Goal: Contribute content: Contribute content

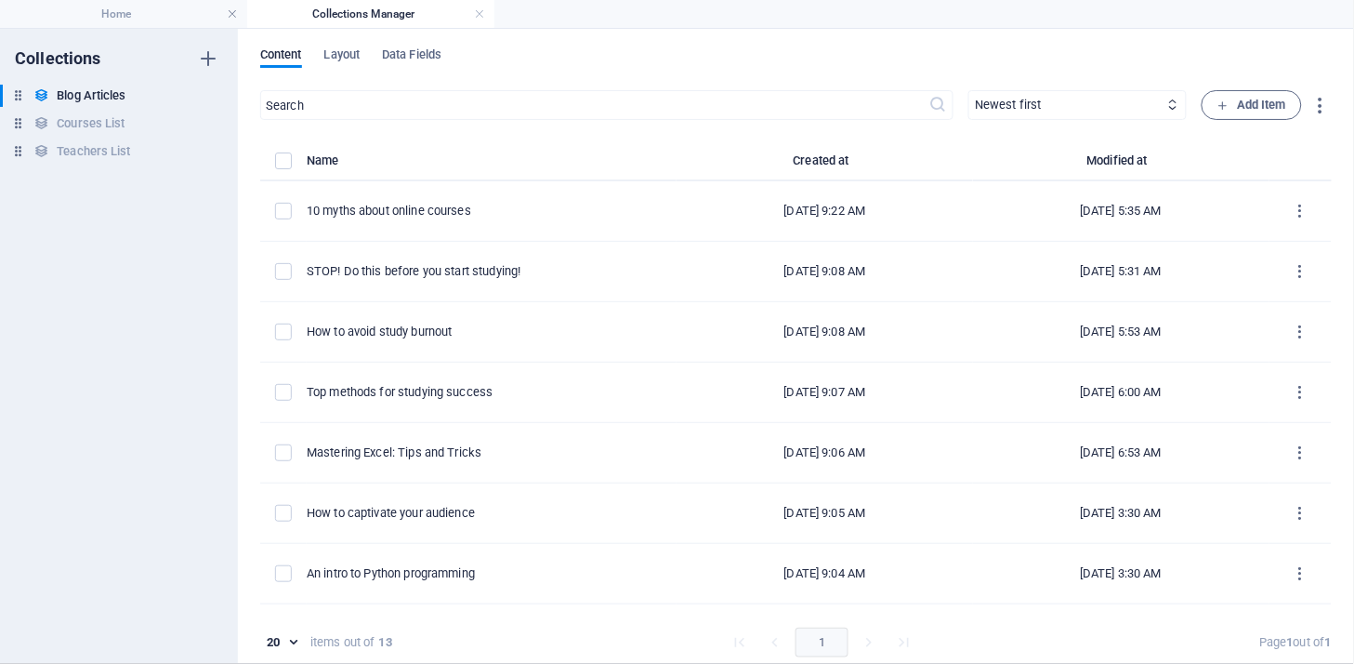
scroll to position [108, 0]
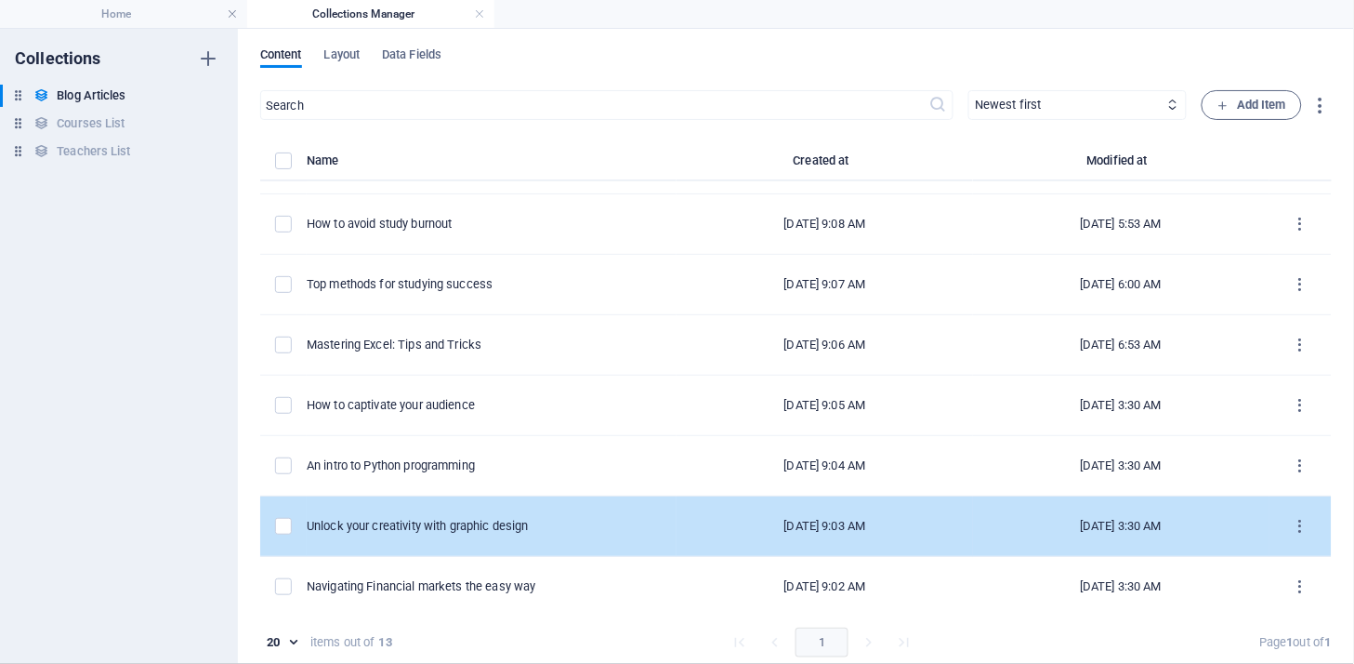
click at [0, 0] on div "Unlock your creativity with graphic design" at bounding box center [0, 0] width 0 height 0
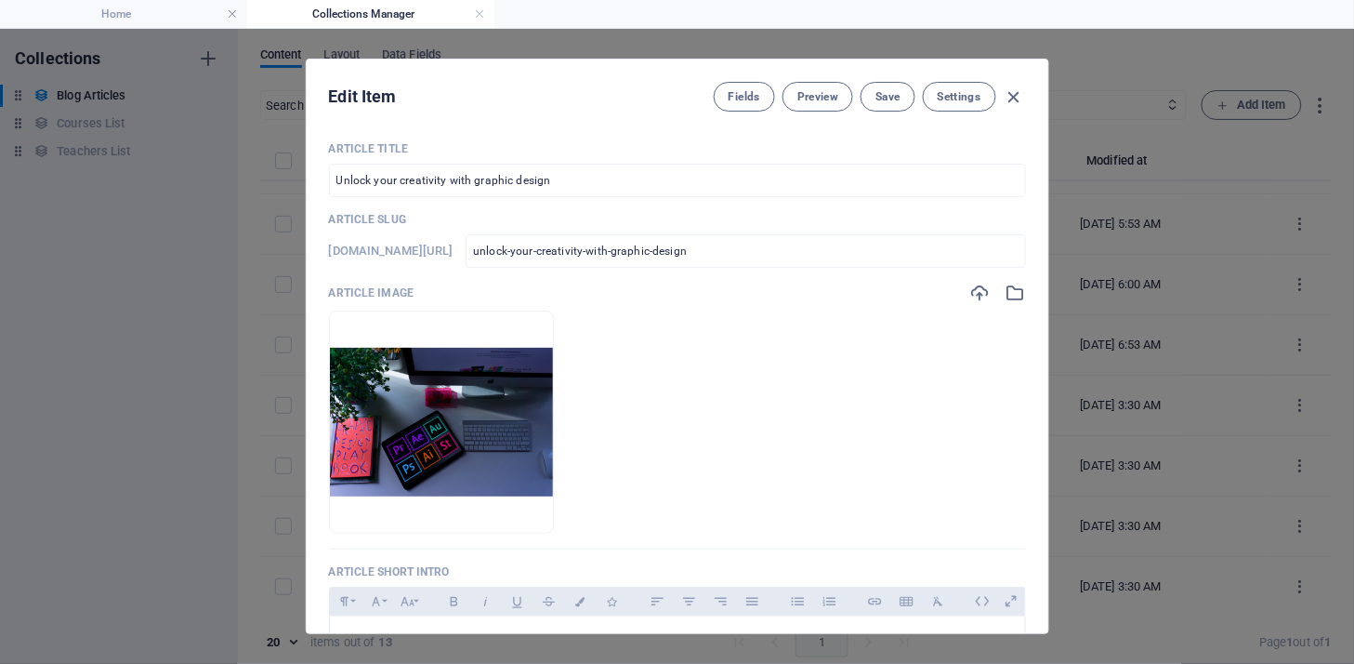
click at [1042, 376] on div "Article Title Unlock your creativity with graphic design ​ Article Slug [DOMAIN…" at bounding box center [678, 379] width 742 height 507
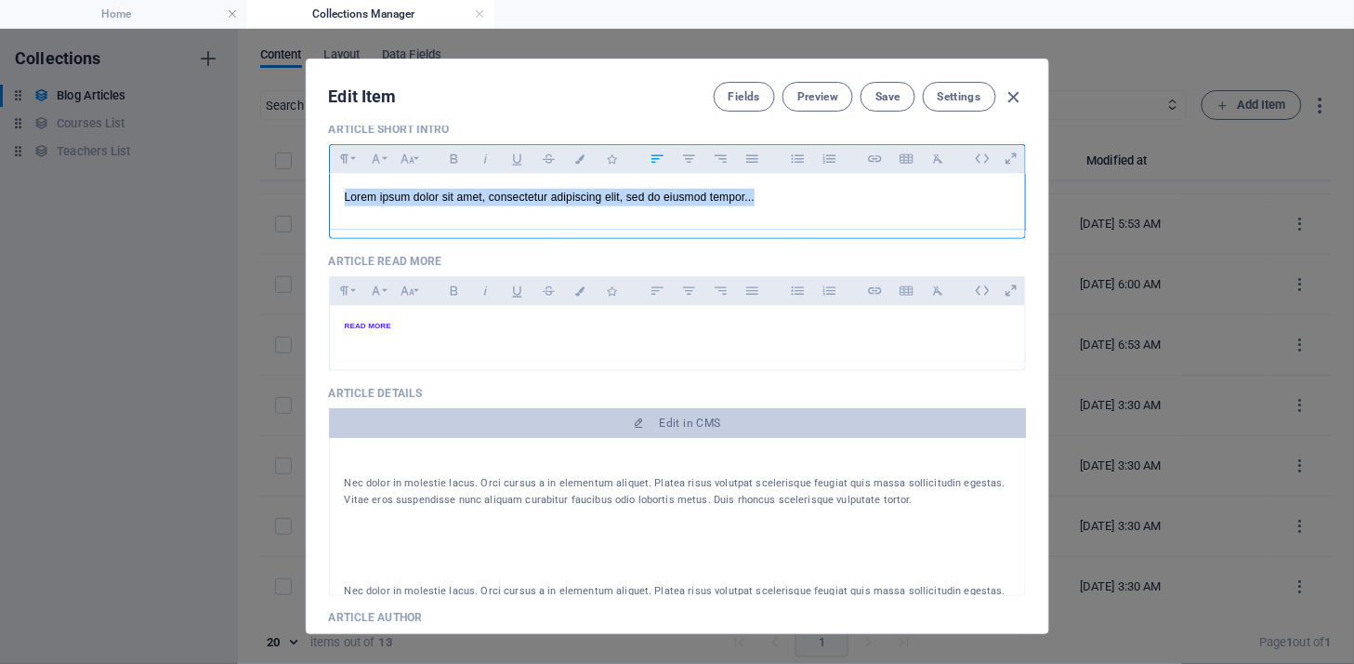
drag, startPoint x: 765, startPoint y: 198, endPoint x: 329, endPoint y: 190, distance: 436.0
click at [330, 190] on div "Lorem ipsum dolor sit amet, consectetur adipiscing elit, sed do eiusmod tempor.…" at bounding box center [677, 202] width 695 height 56
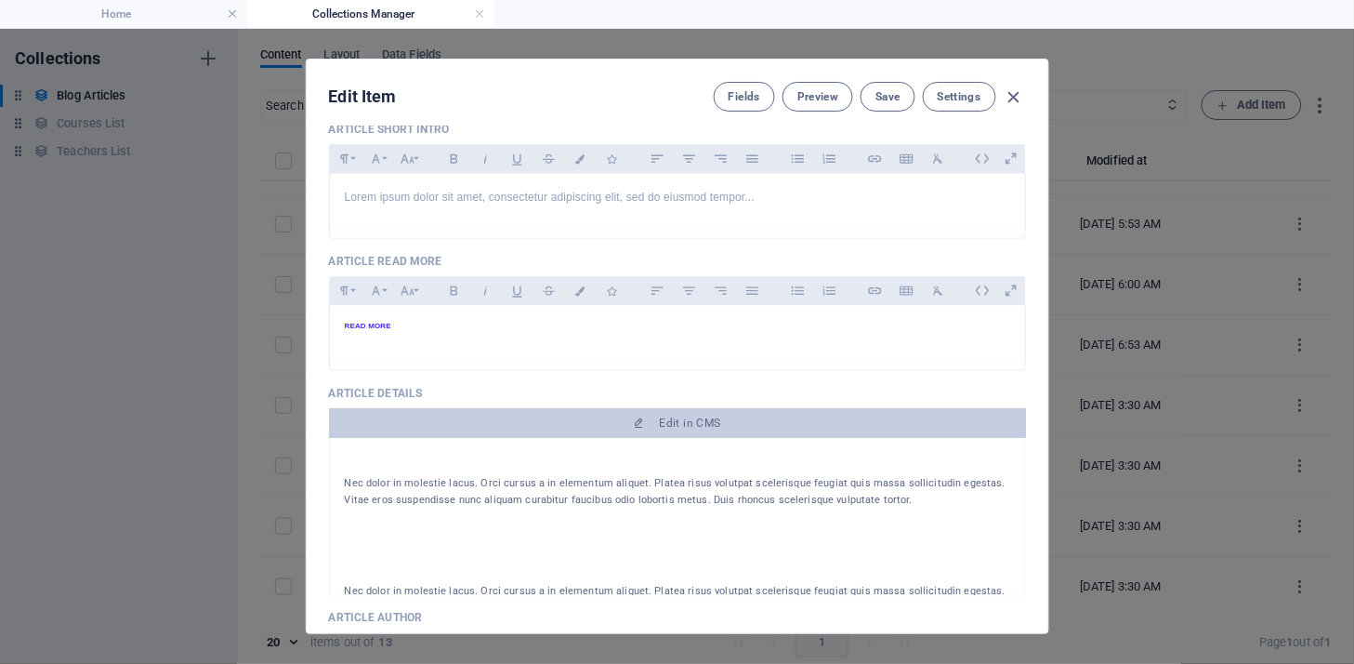
drag, startPoint x: 1046, startPoint y: 309, endPoint x: 1046, endPoint y: 274, distance: 34.4
click at [1046, 274] on div "Article Title Unlock your creativity with graphic design ​ Article Slug [DOMAIN…" at bounding box center [678, 379] width 742 height 507
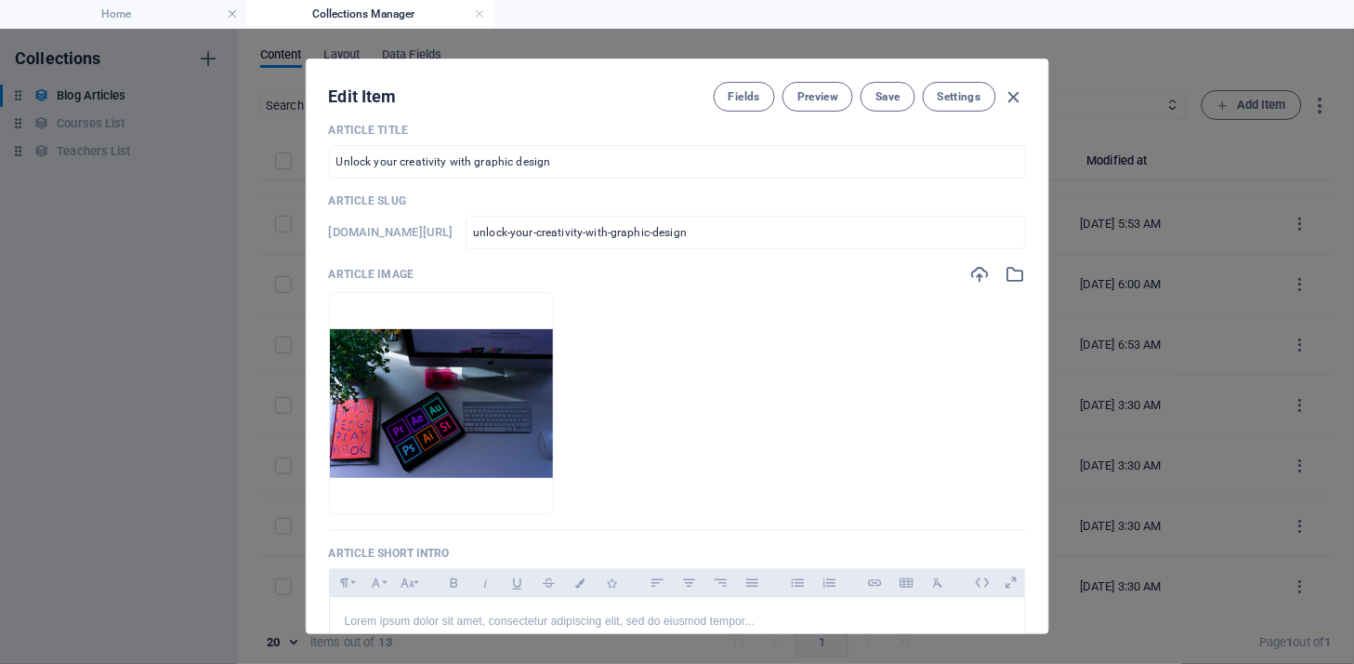
scroll to position [0, 0]
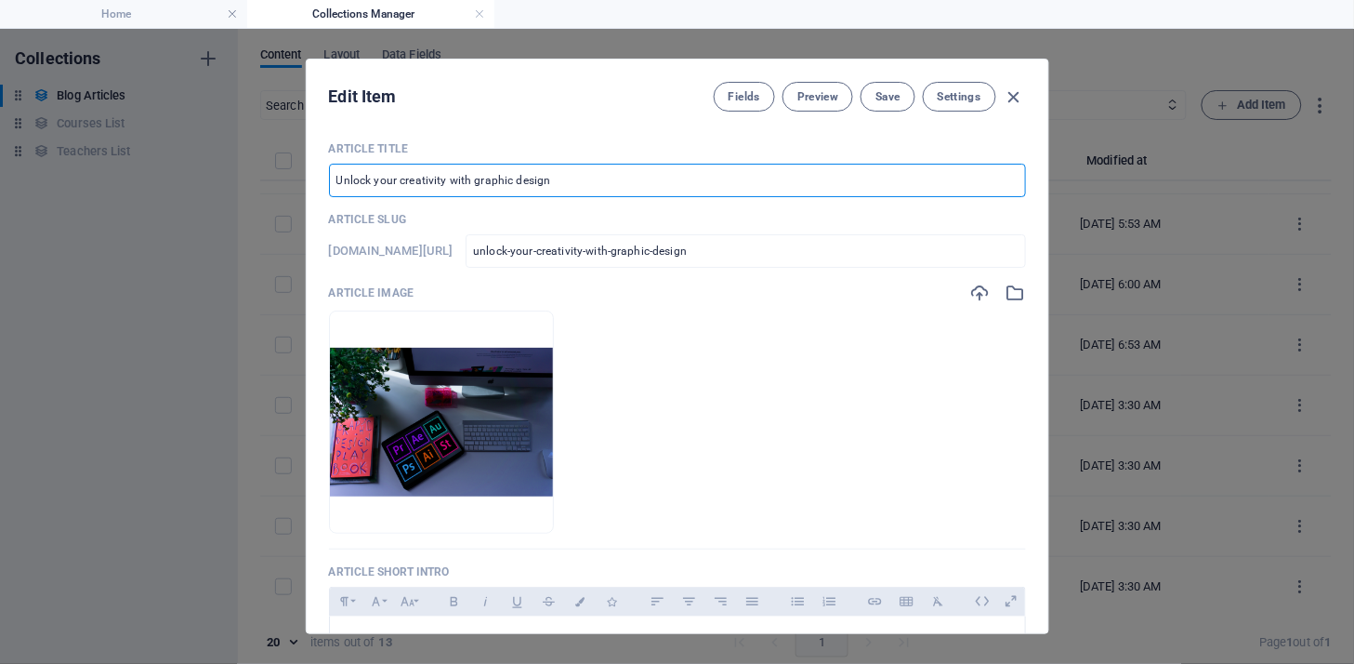
drag, startPoint x: 574, startPoint y: 183, endPoint x: 285, endPoint y: 165, distance: 288.7
click at [273, 165] on div "Edit Item Fields Preview Save Settings Article Title Unlock your creativity wit…" at bounding box center [677, 346] width 1354 height 635
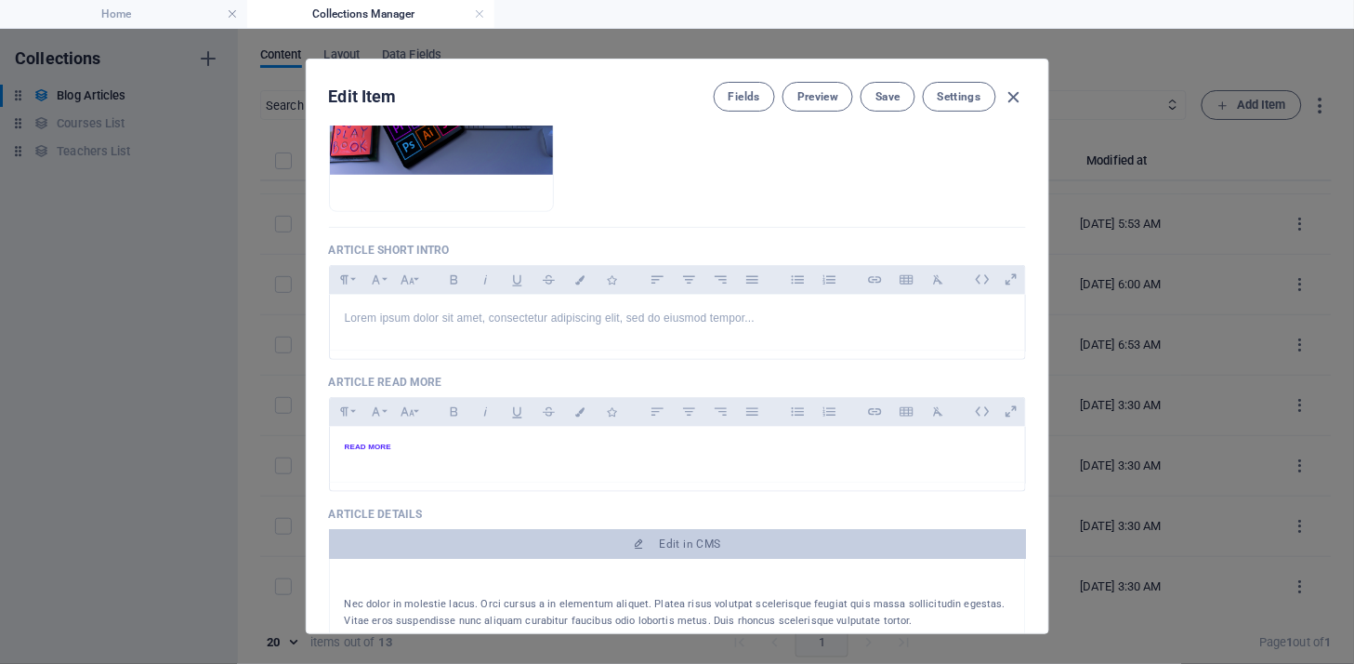
scroll to position [341, 0]
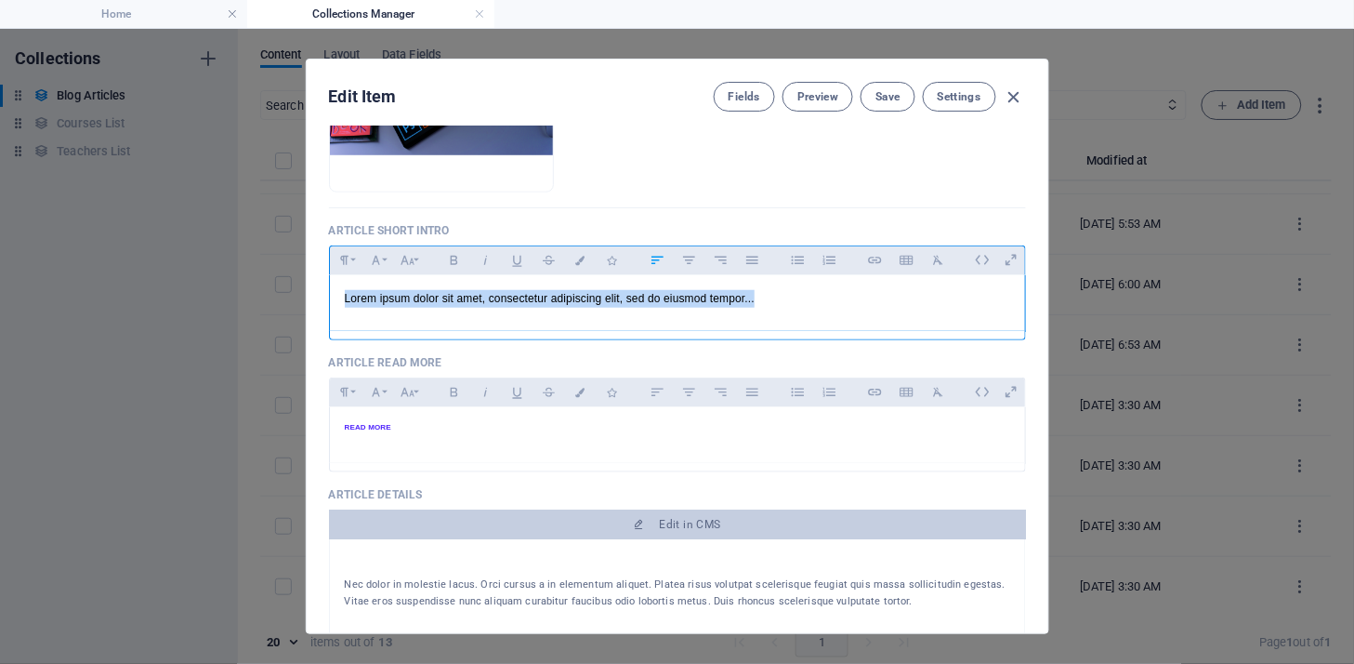
drag, startPoint x: 778, startPoint y: 303, endPoint x: 147, endPoint y: 265, distance: 632.3
click at [147, 265] on div "Edit Item Fields Preview Save Settings Article Title Unlock your creativity wit…" at bounding box center [677, 346] width 1354 height 635
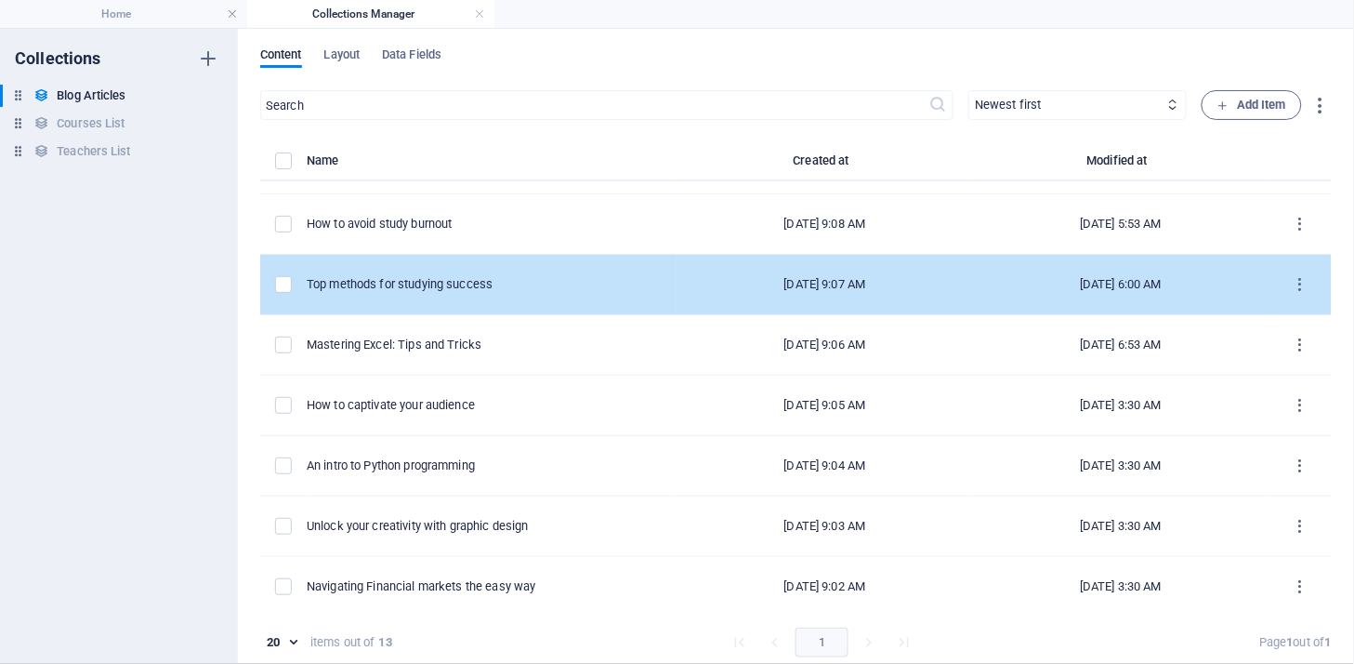
click at [0, 0] on div "Top methods for studying success" at bounding box center [0, 0] width 0 height 0
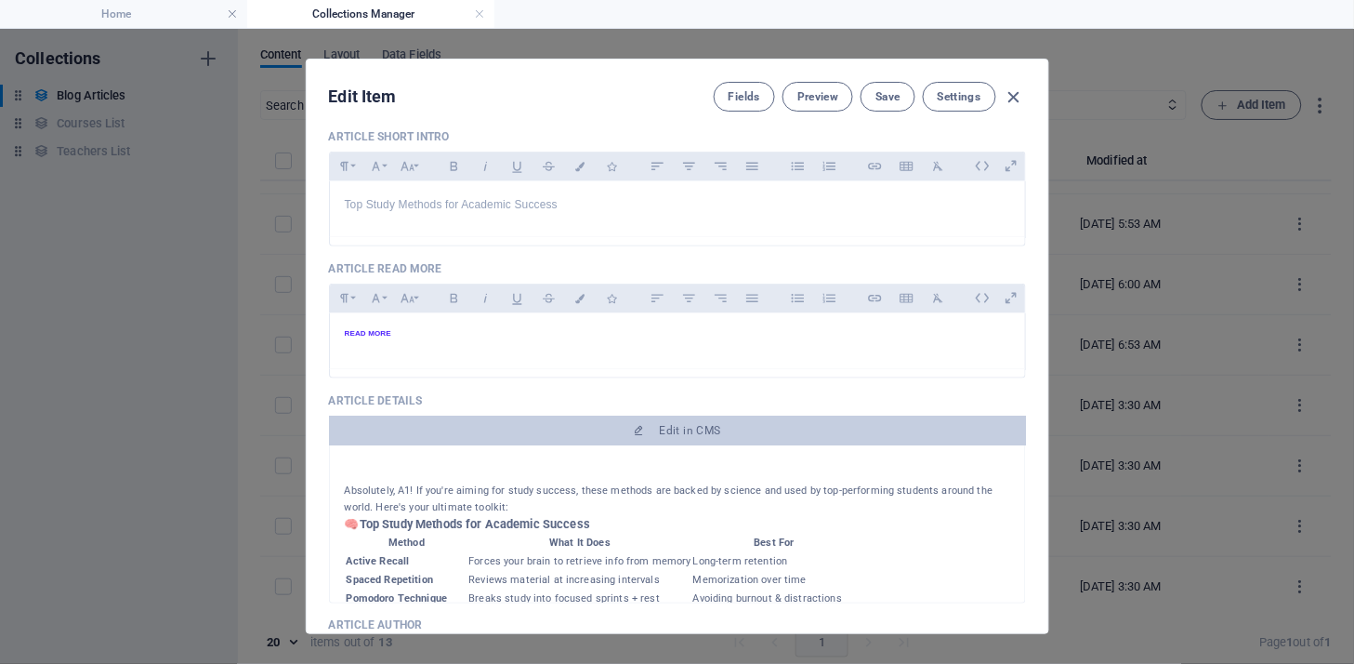
scroll to position [442, 0]
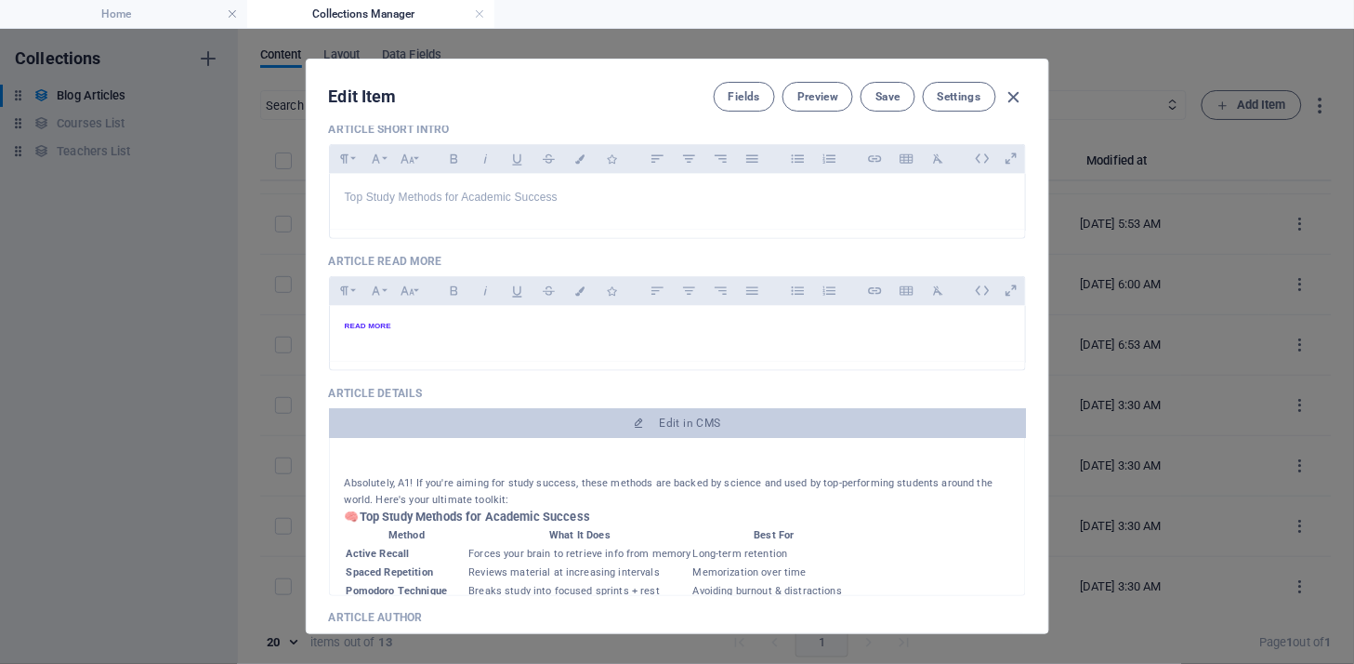
click at [1013, 84] on div "Fields Preview Save Settings" at bounding box center [870, 97] width 312 height 30
click at [1015, 95] on icon "button" at bounding box center [1014, 96] width 21 height 21
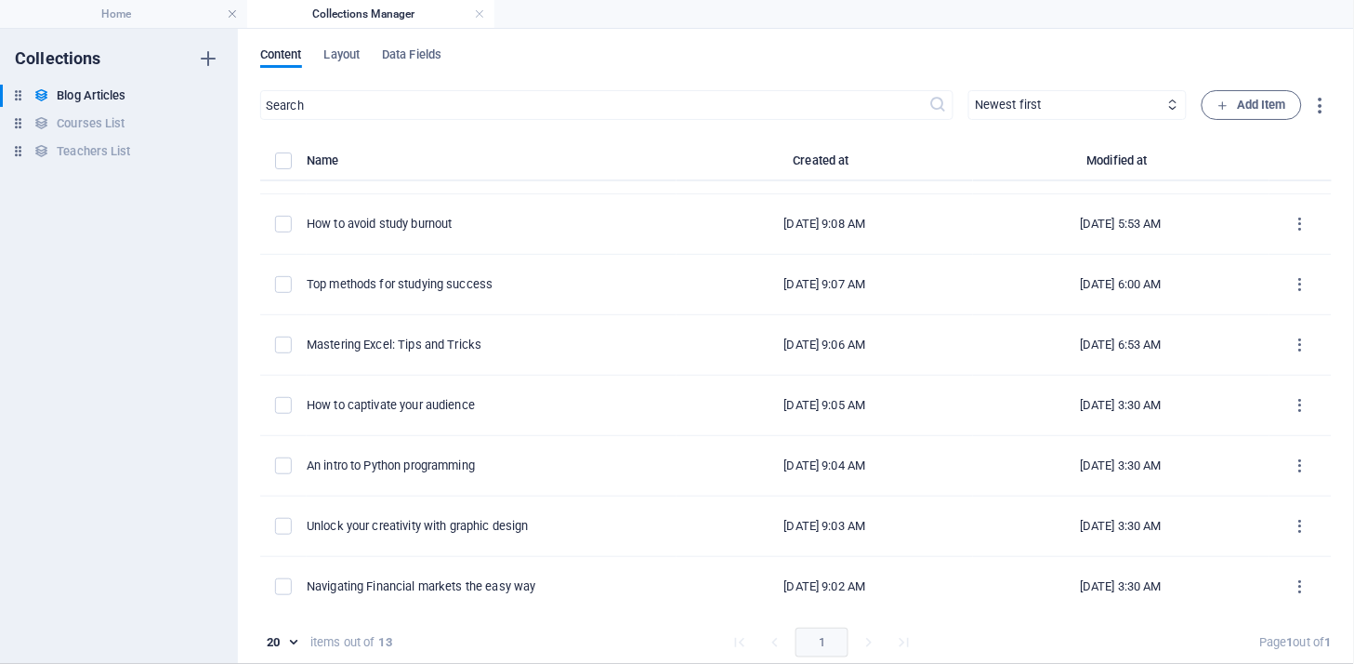
scroll to position [353, 0]
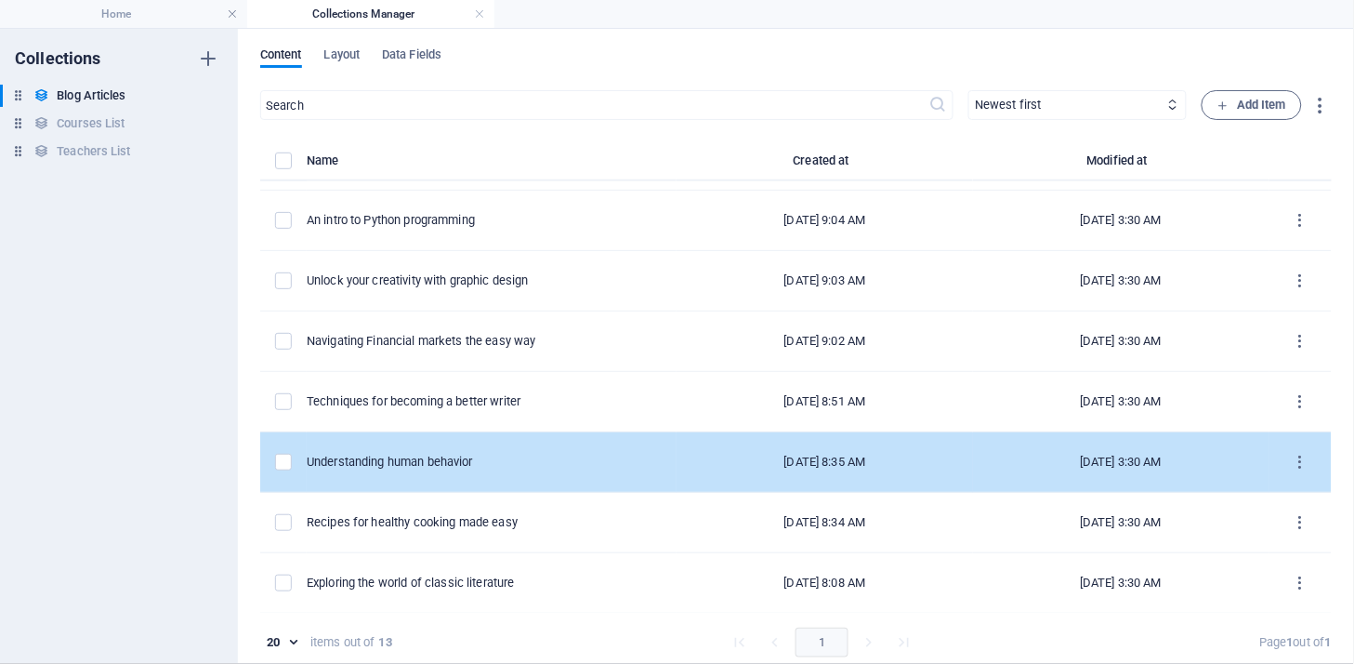
click at [0, 0] on td "Understanding human behavior" at bounding box center [0, 0] width 0 height 0
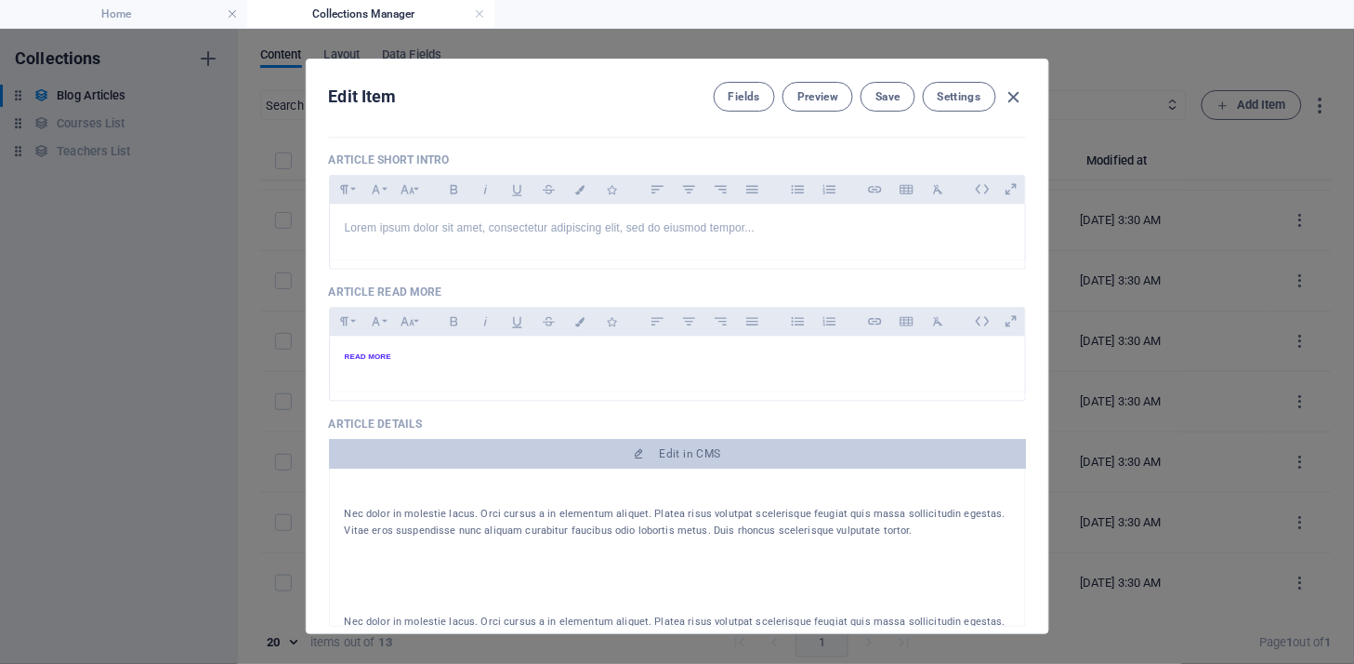
scroll to position [0, 0]
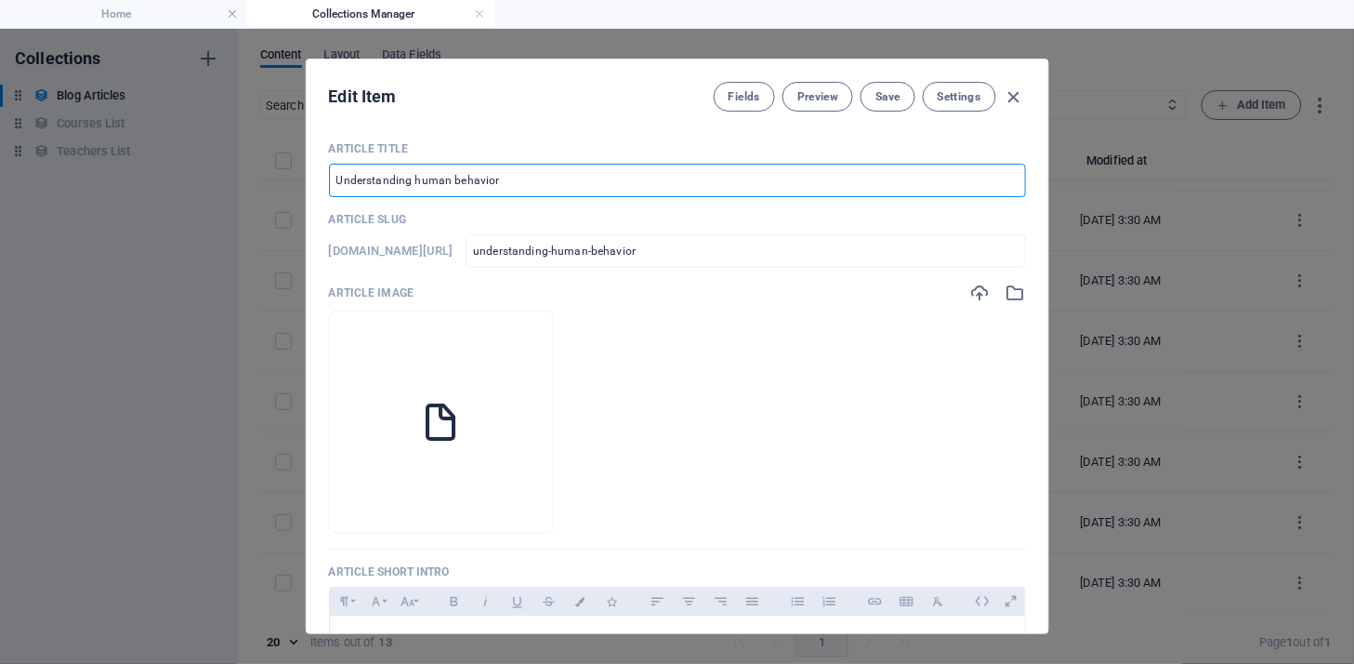
drag, startPoint x: 235, startPoint y: 149, endPoint x: 212, endPoint y: 150, distance: 23.3
click at [212, 150] on div "Edit Item Fields Preview Save Settings Article Title Understanding human behavi…" at bounding box center [677, 346] width 1354 height 635
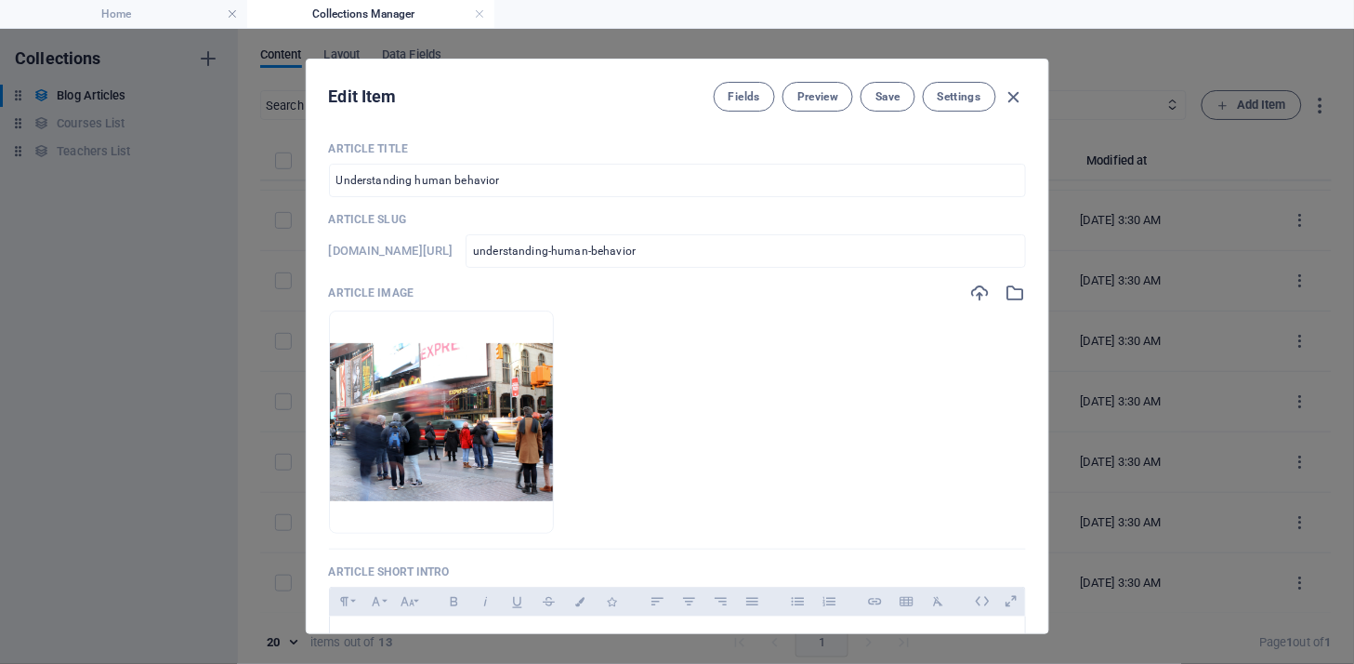
drag, startPoint x: 1047, startPoint y: 220, endPoint x: 1046, endPoint y: 253, distance: 32.5
click at [1046, 253] on div "Edit Item Fields Preview Save Settings Article Title Understanding human behavi…" at bounding box center [678, 346] width 744 height 575
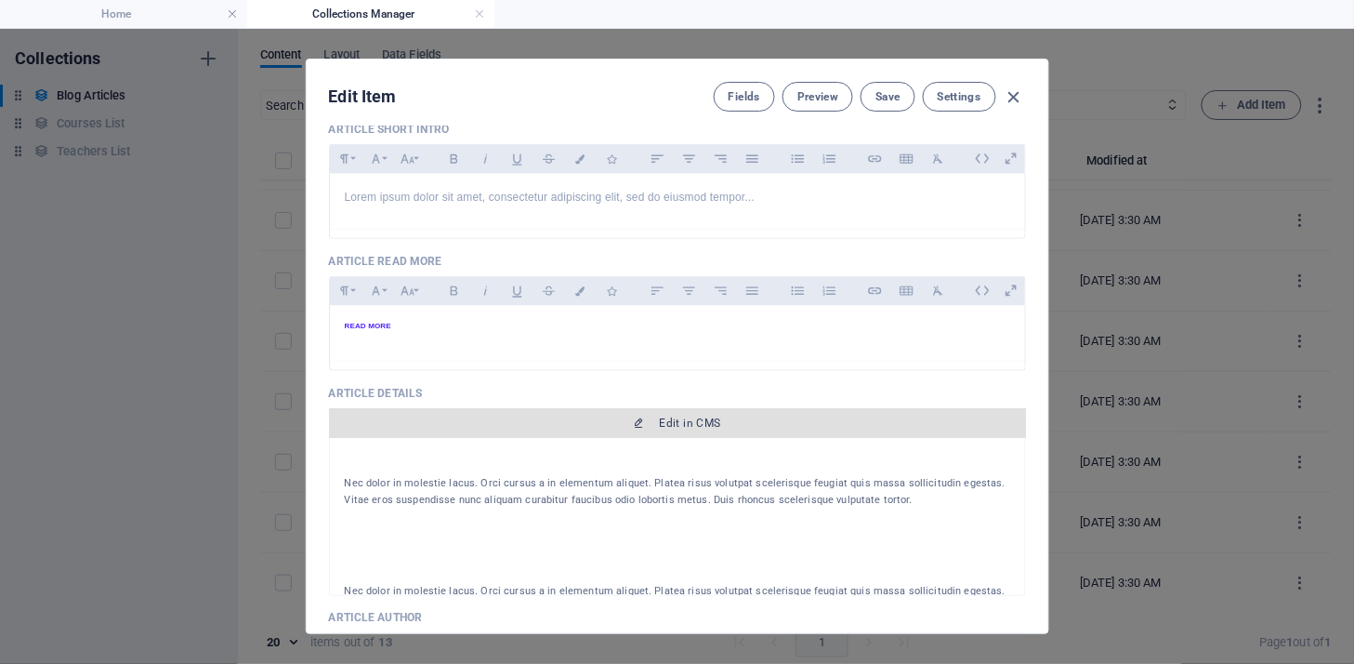
click at [666, 423] on span "Edit in CMS" at bounding box center [690, 423] width 61 height 15
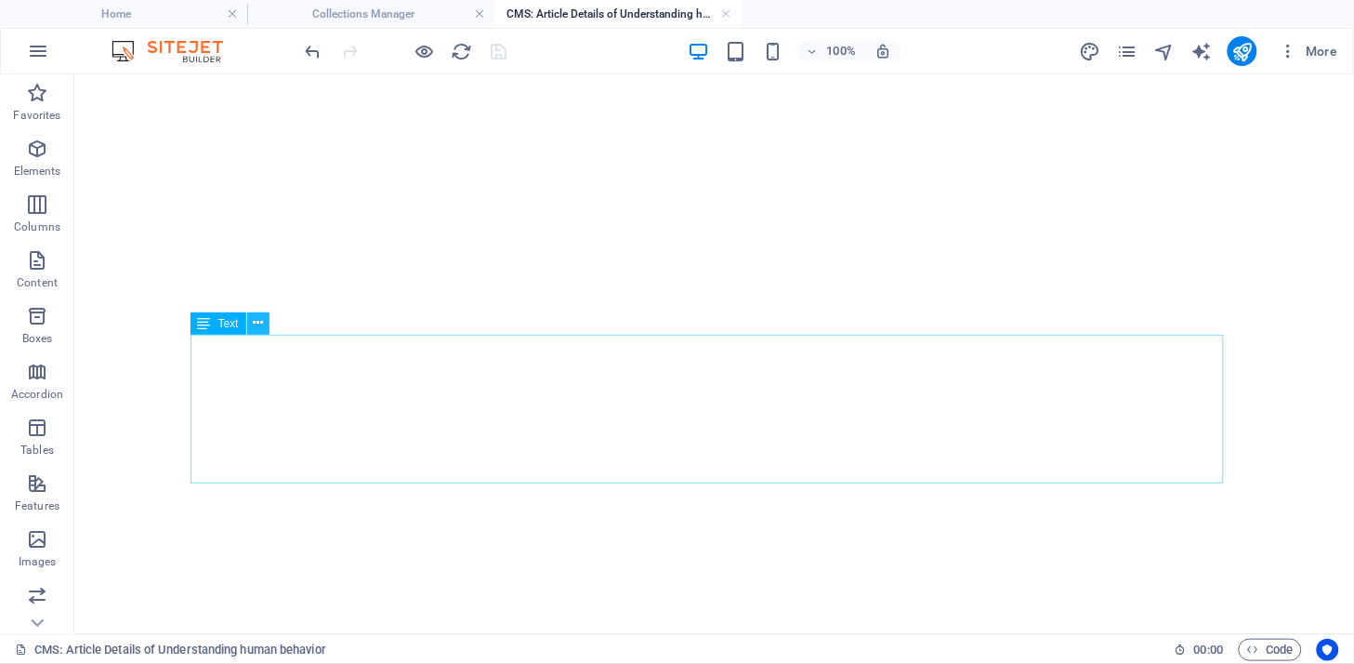
click at [261, 314] on icon at bounding box center [258, 323] width 10 height 20
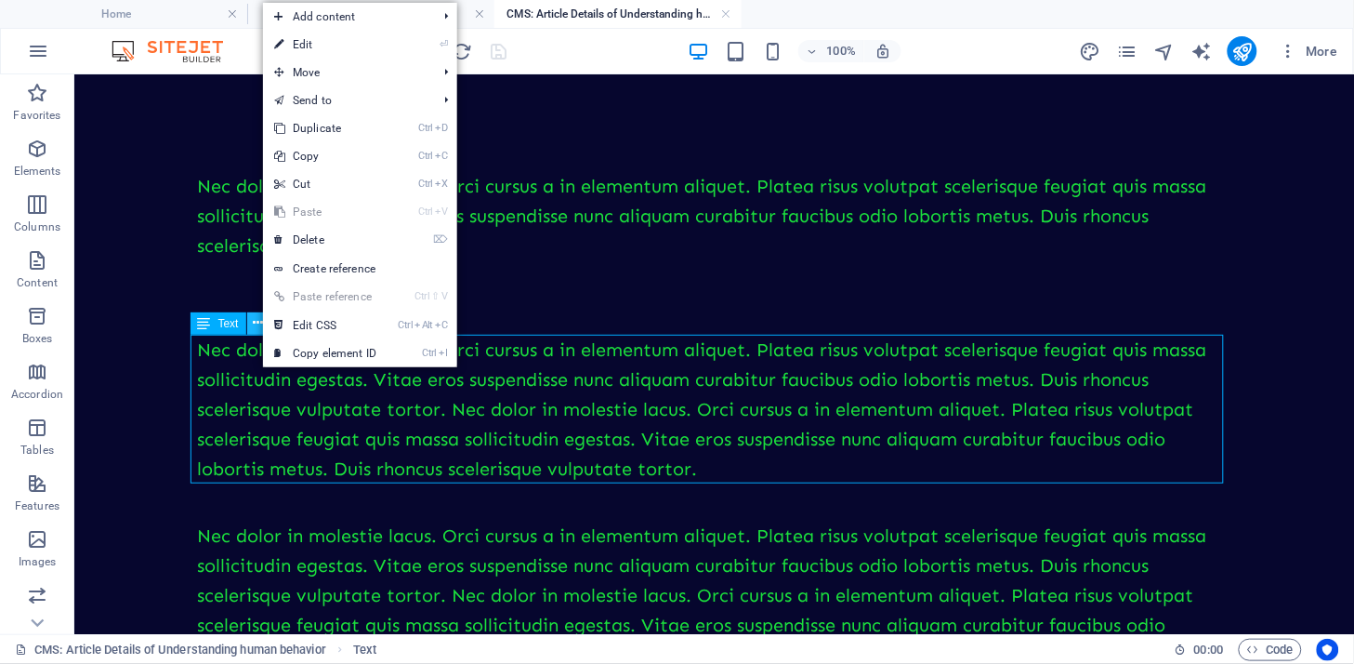
scroll to position [0, 0]
click at [360, 240] on link "⌦ Delete" at bounding box center [325, 240] width 125 height 28
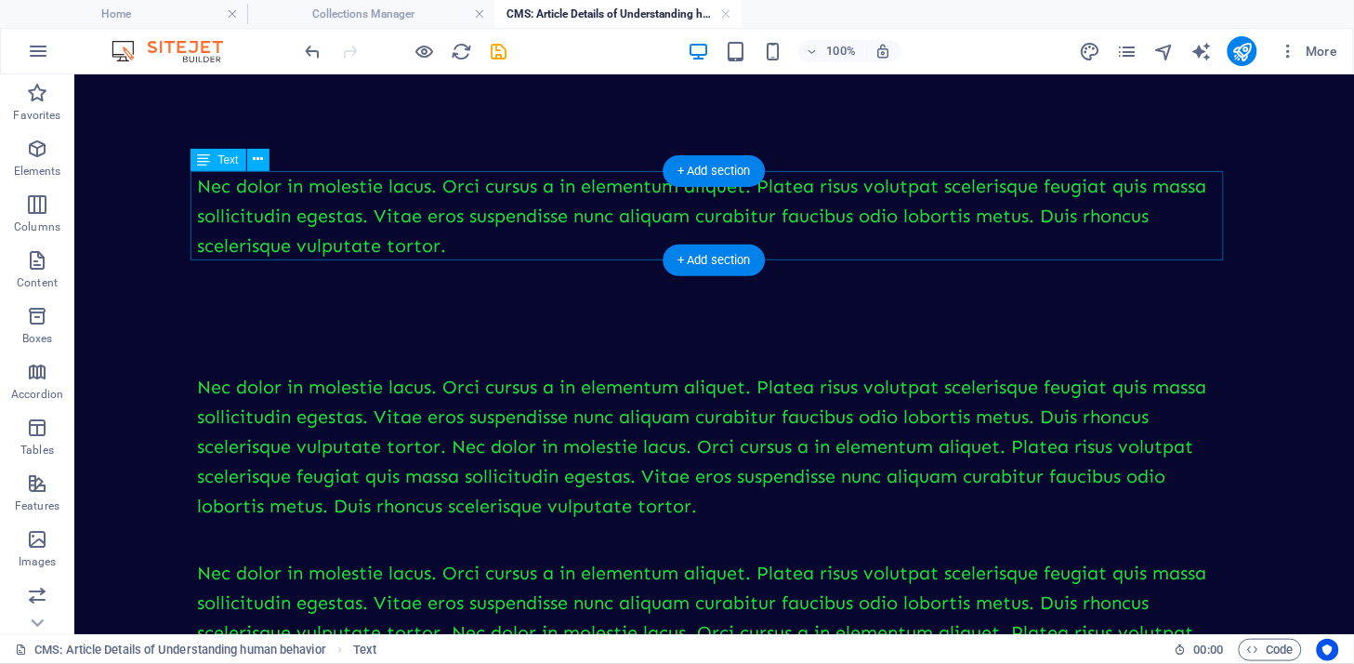
click at [255, 377] on div "Nec dolor in molestie lacus. Orci cursus a in elementum aliquet. Platea risus v…" at bounding box center [714, 445] width 1034 height 149
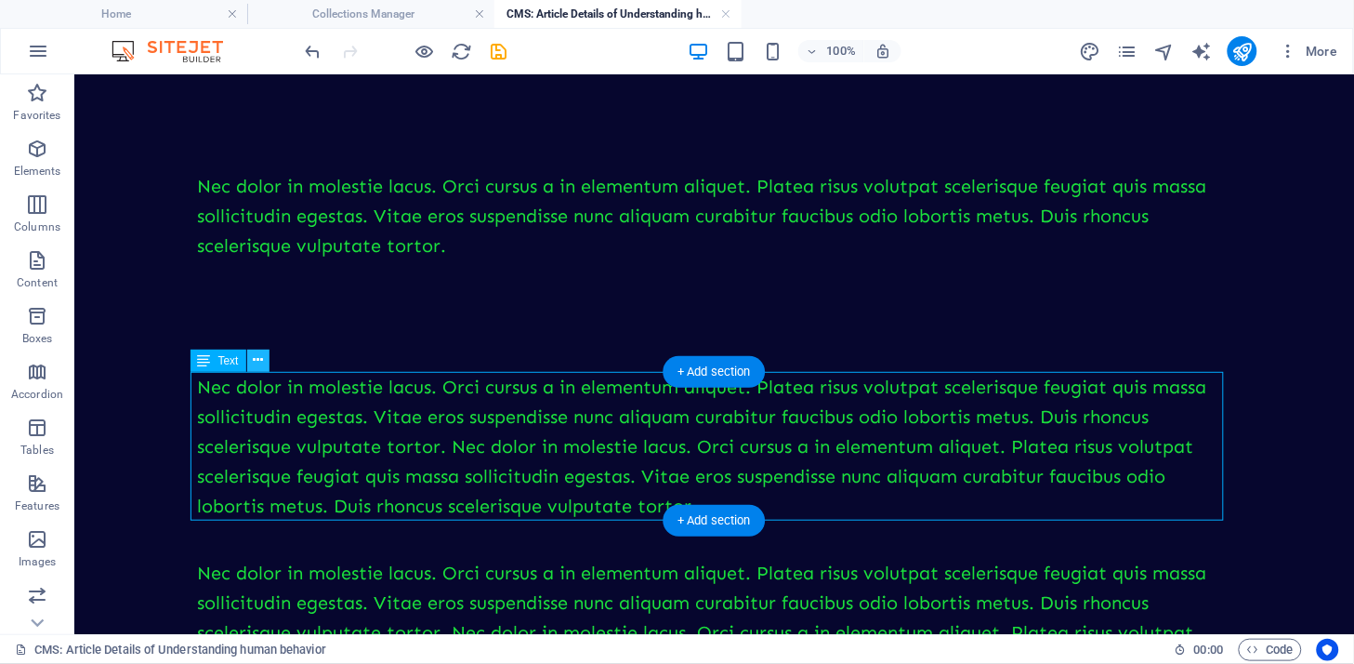
click at [257, 357] on icon at bounding box center [258, 360] width 10 height 20
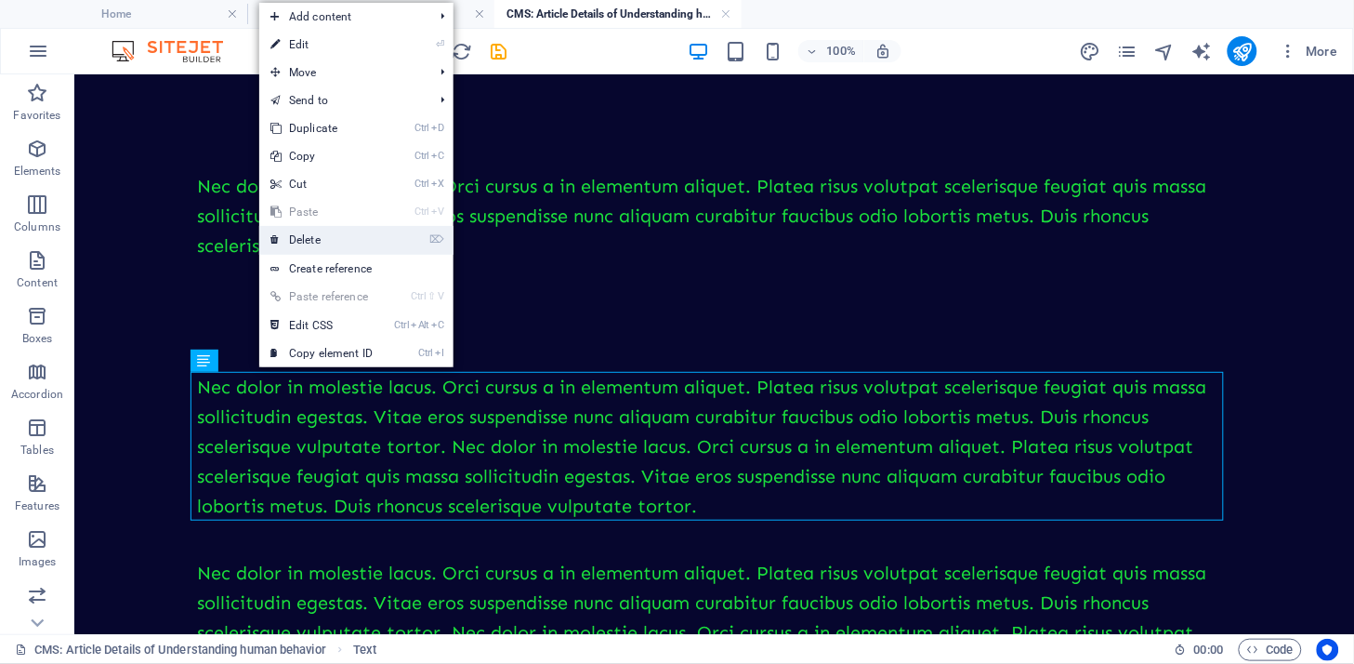
click at [326, 244] on link "⌦ Delete" at bounding box center [321, 240] width 125 height 28
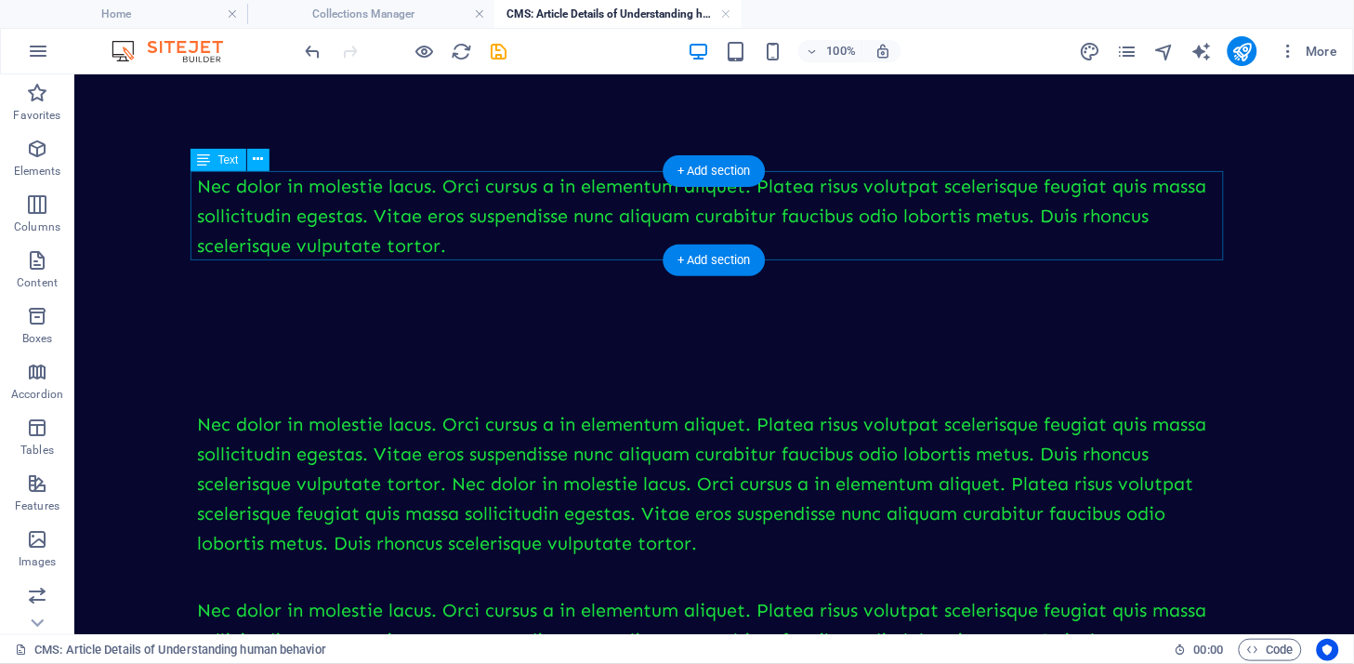
click at [348, 476] on div "Nec dolor in molestie lacus. Orci cursus a in elementum aliquet. Platea risus v…" at bounding box center [714, 482] width 1034 height 149
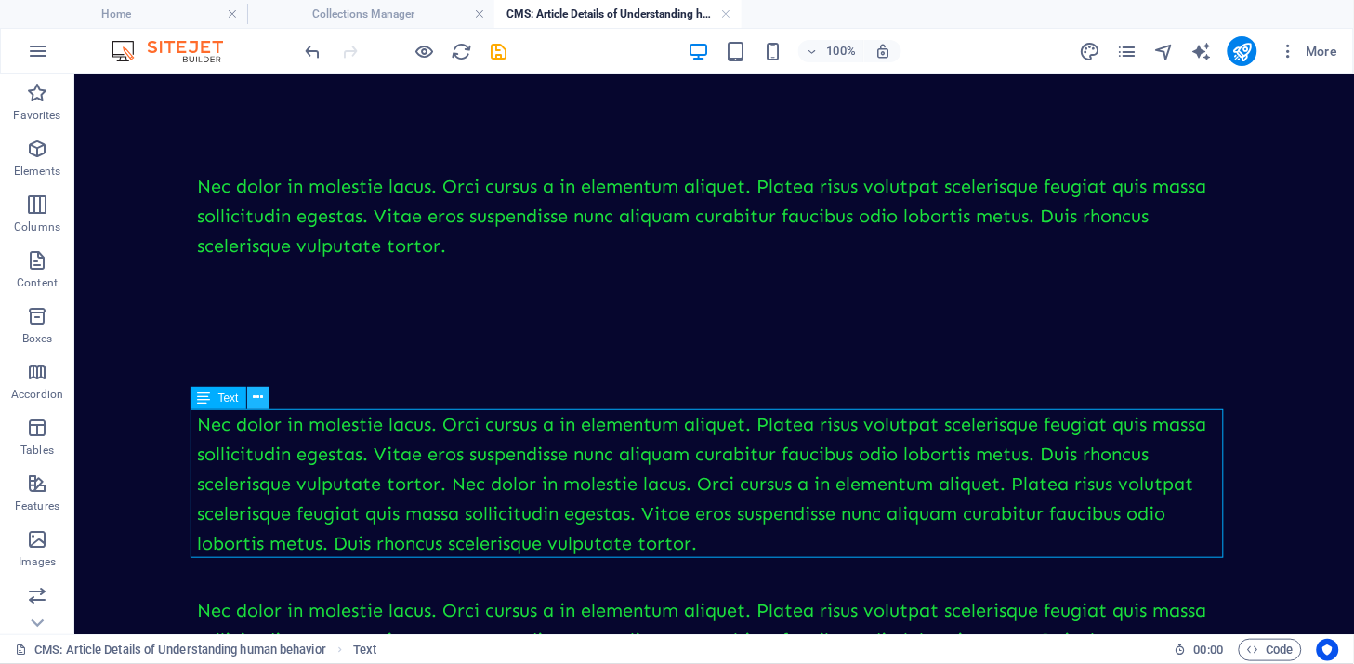
click at [261, 402] on icon at bounding box center [258, 398] width 10 height 20
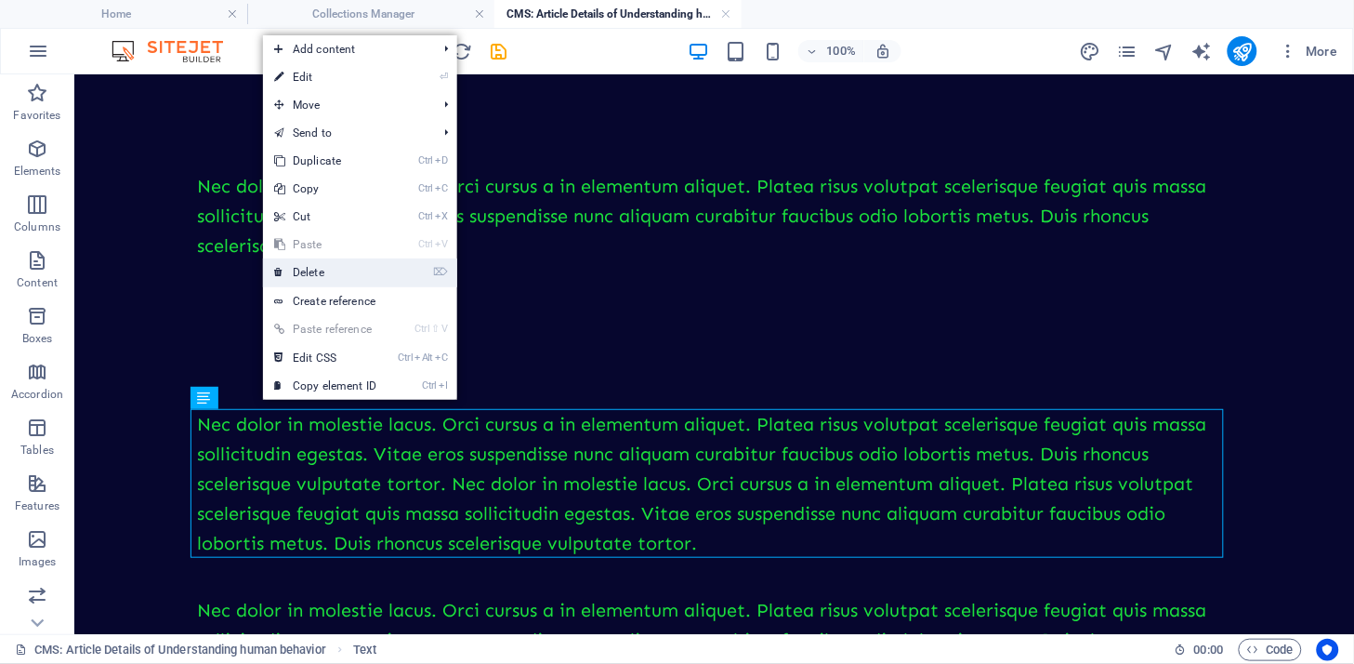
click at [319, 266] on link "⌦ Delete" at bounding box center [325, 272] width 125 height 28
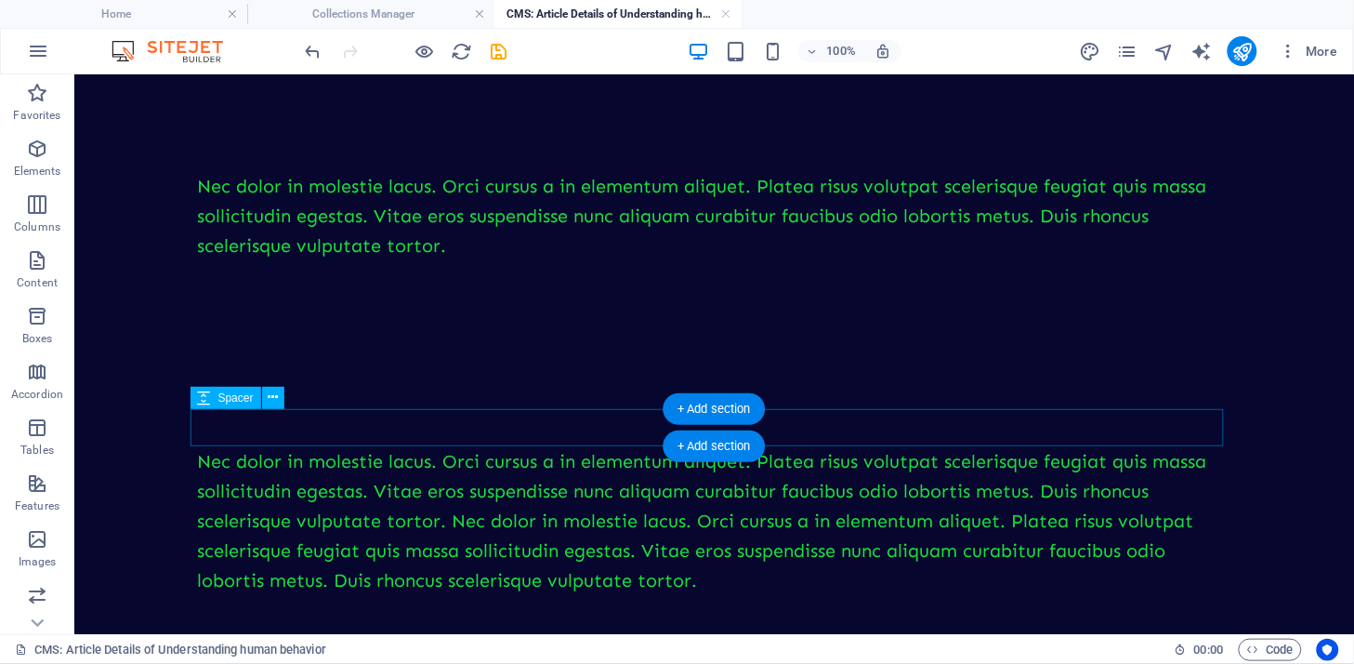
click at [263, 434] on div at bounding box center [714, 426] width 1034 height 37
click at [262, 486] on div "Nec dolor in molestie lacus. Orci cursus a in elementum aliquet. Platea risus v…" at bounding box center [714, 519] width 1034 height 149
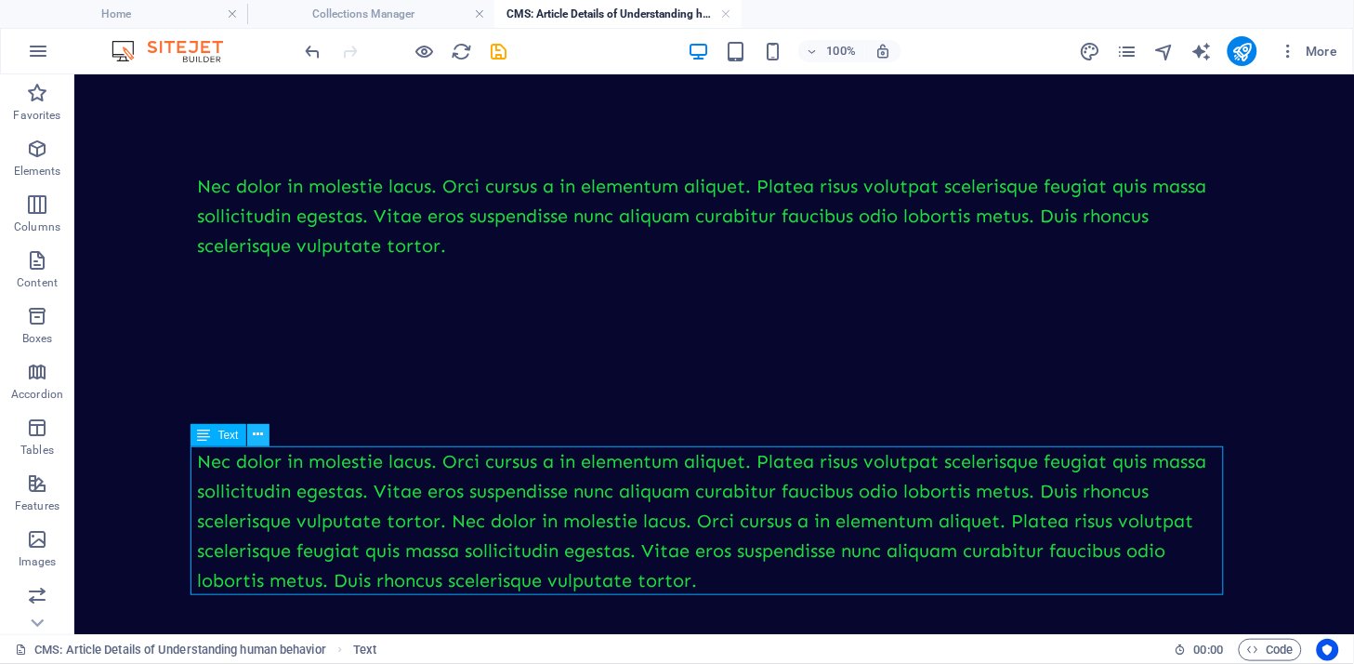
click at [257, 434] on icon at bounding box center [258, 435] width 10 height 20
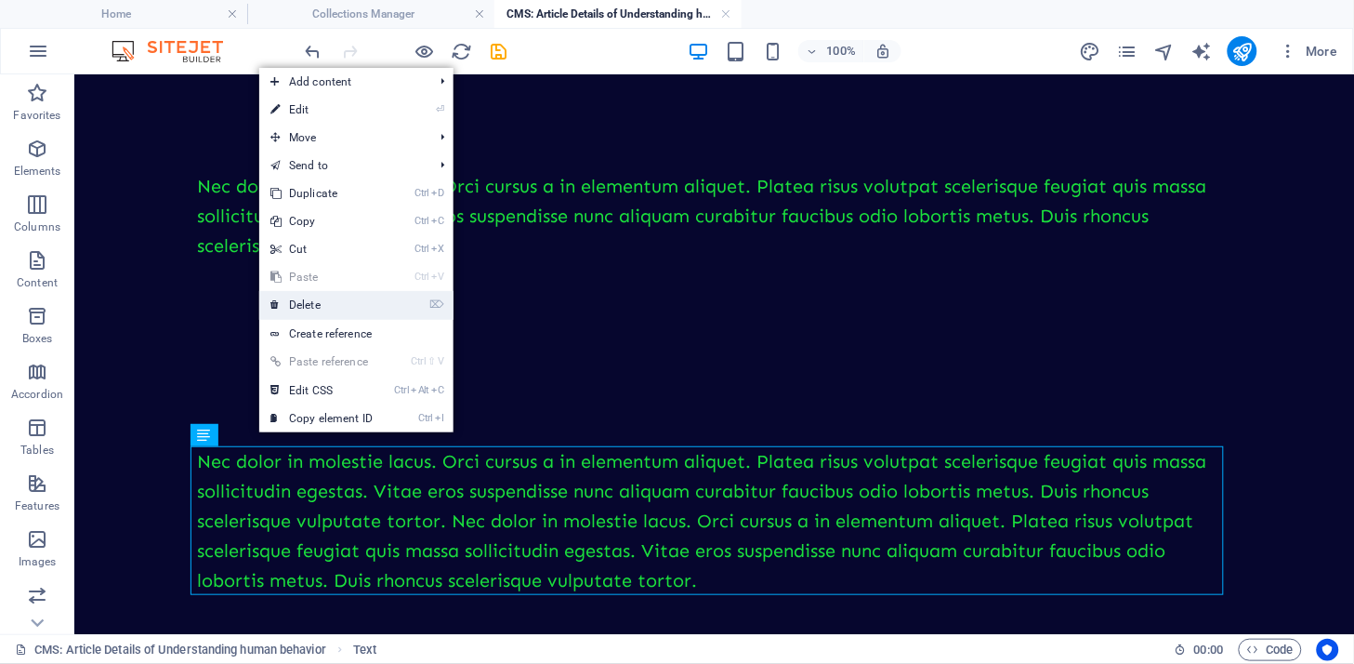
click at [313, 297] on link "⌦ Delete" at bounding box center [321, 305] width 125 height 28
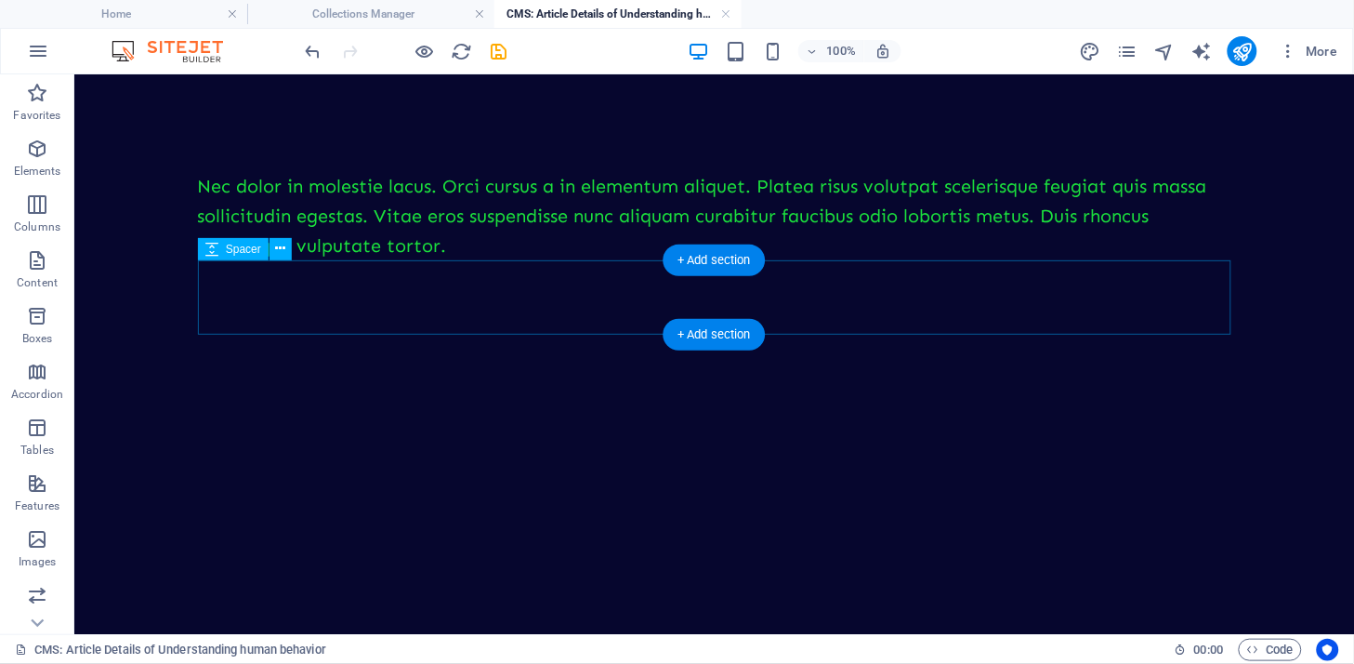
click at [373, 206] on div "Nec dolor in molestie lacus. Orci cursus a in elementum aliquet. Platea risus v…" at bounding box center [714, 214] width 1034 height 89
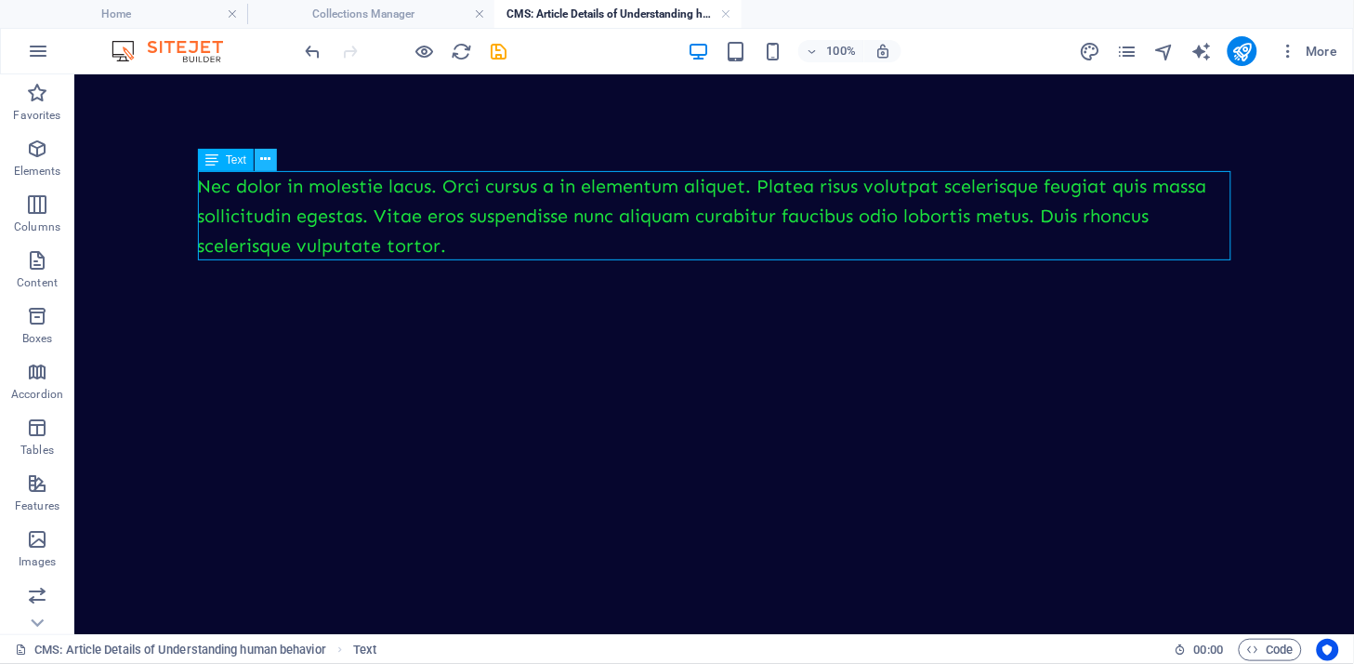
click at [262, 158] on icon at bounding box center [265, 160] width 10 height 20
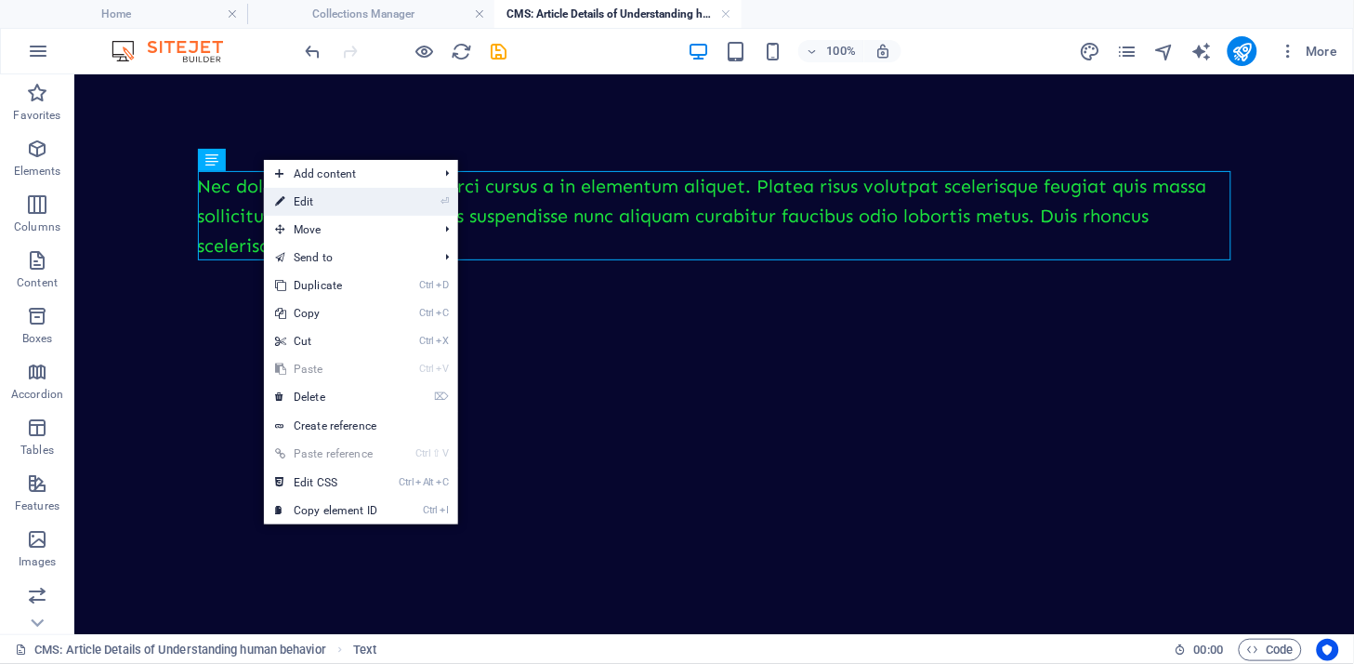
click at [297, 197] on link "⏎ Edit" at bounding box center [326, 202] width 125 height 28
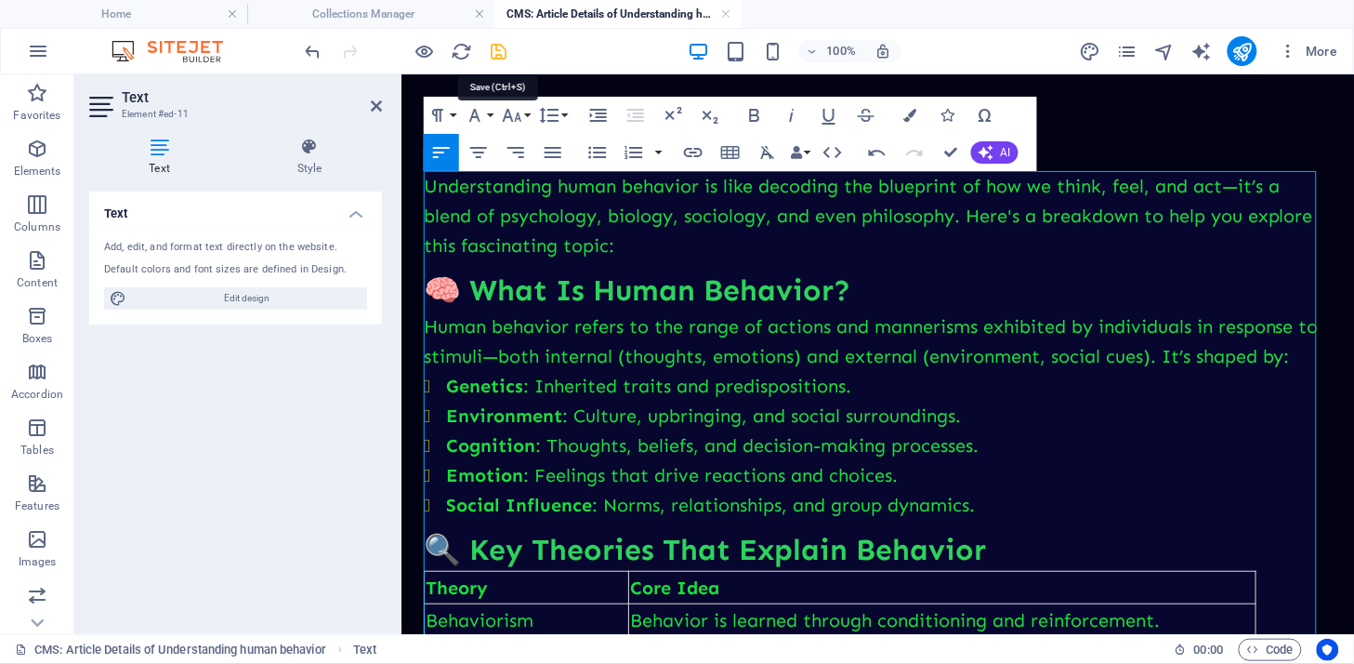
click at [498, 54] on icon "save" at bounding box center [499, 51] width 21 height 21
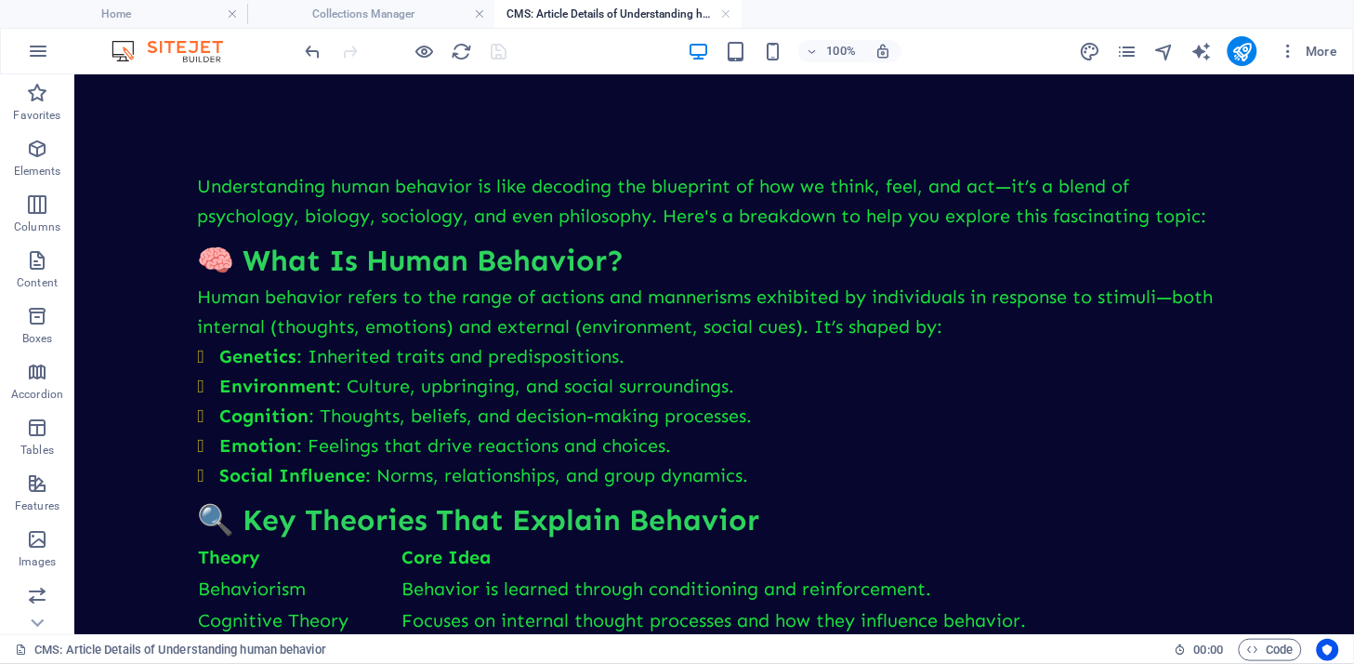
drag, startPoint x: 189, startPoint y: 284, endPoint x: 620, endPoint y: 320, distance: 432.8
drag, startPoint x: 970, startPoint y: 323, endPoint x: 196, endPoint y: 166, distance: 789.9
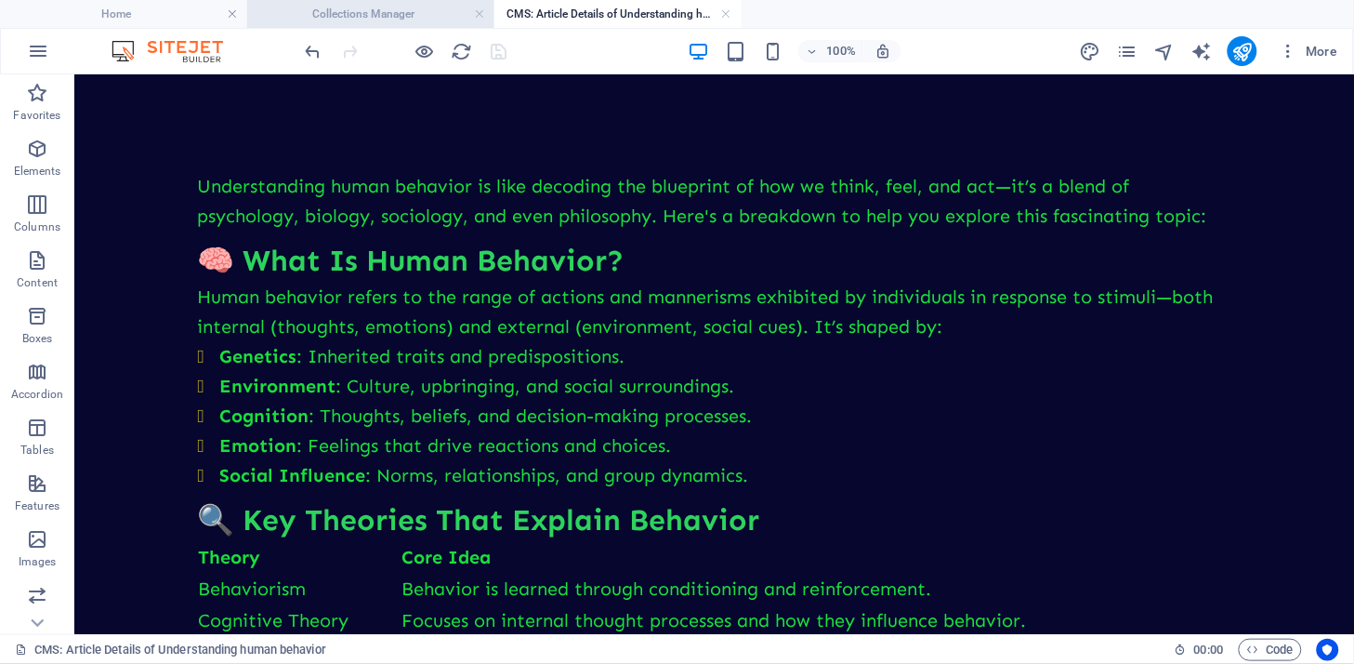
click at [369, 6] on h4 "Collections Manager" at bounding box center [370, 14] width 247 height 20
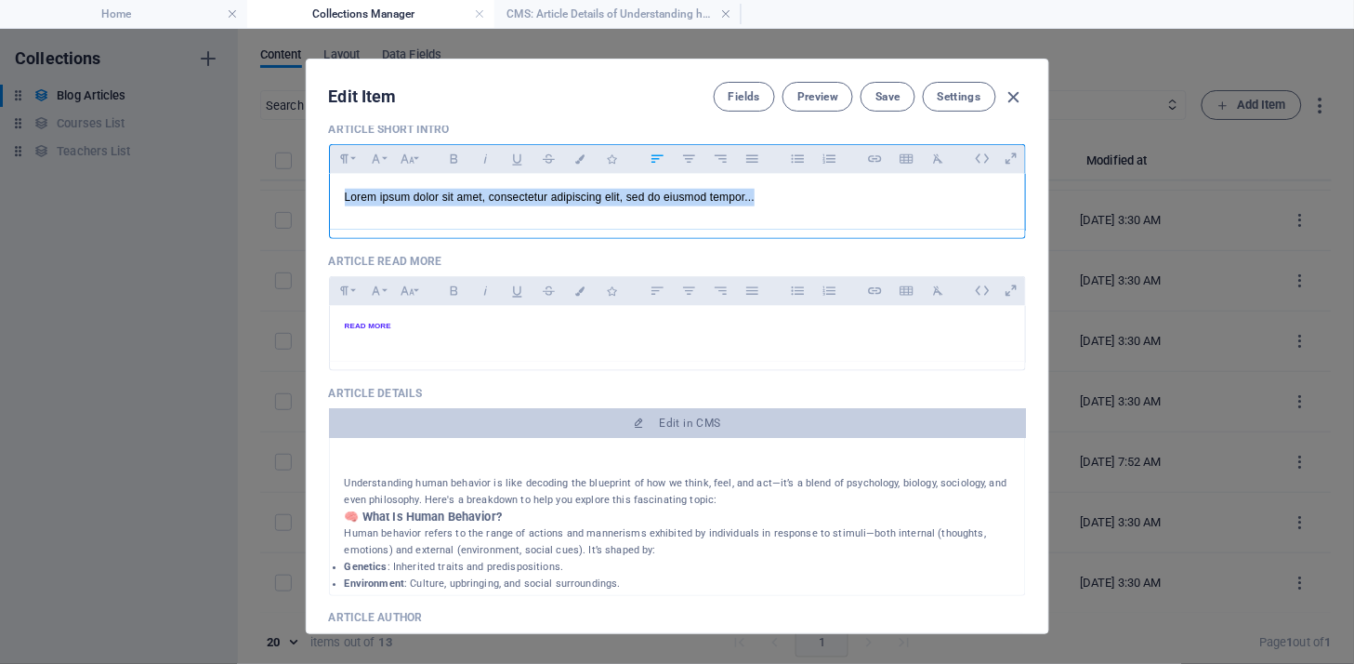
drag, startPoint x: 802, startPoint y: 193, endPoint x: 162, endPoint y: 145, distance: 642.3
click at [161, 144] on div "Edit Item Fields Preview Save Settings Article Title Understanding human behavi…" at bounding box center [677, 346] width 1354 height 635
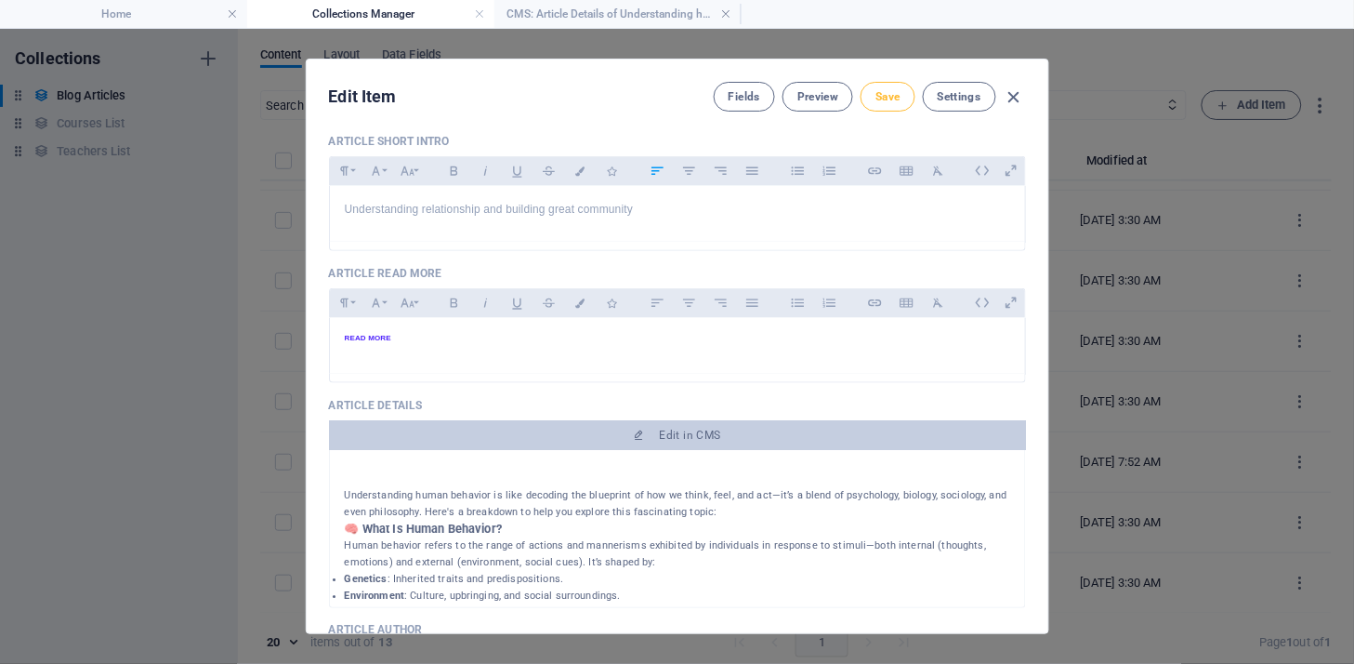
click at [879, 82] on button "Save" at bounding box center [888, 97] width 54 height 30
click at [1010, 97] on icon "button" at bounding box center [1014, 96] width 21 height 21
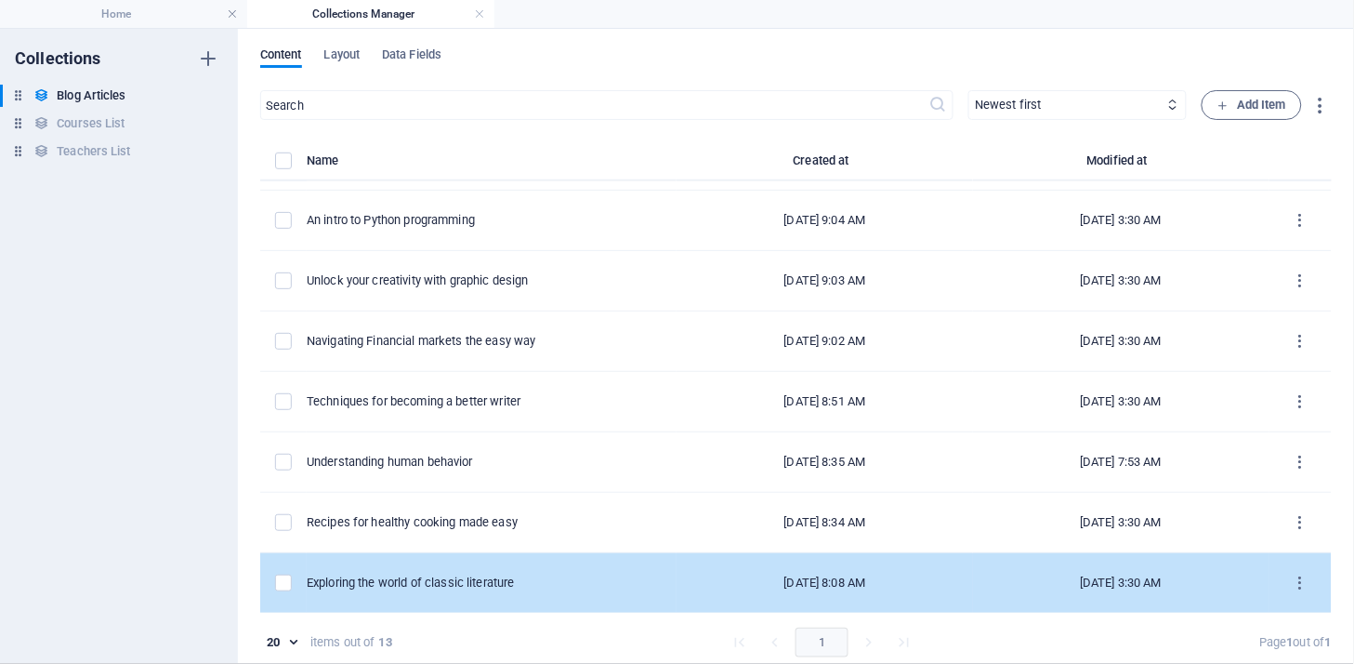
click at [0, 0] on div "Exploring the world of classic literature" at bounding box center [0, 0] width 0 height 0
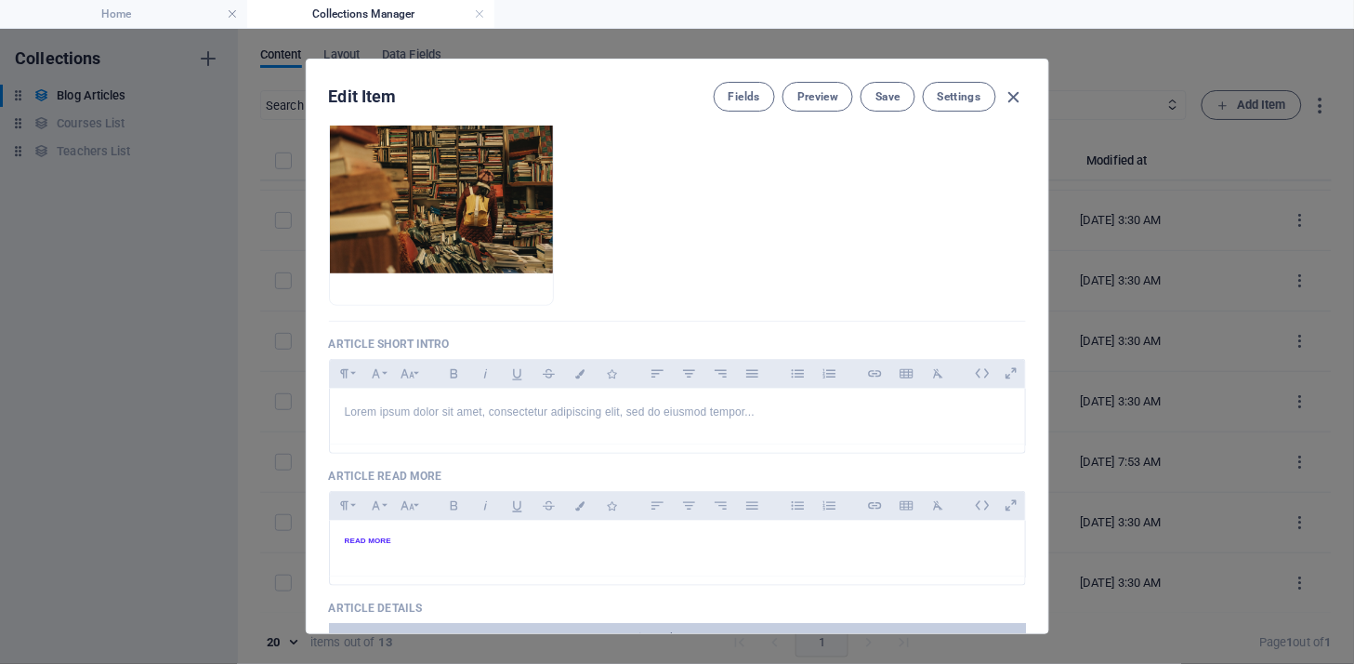
scroll to position [360, 0]
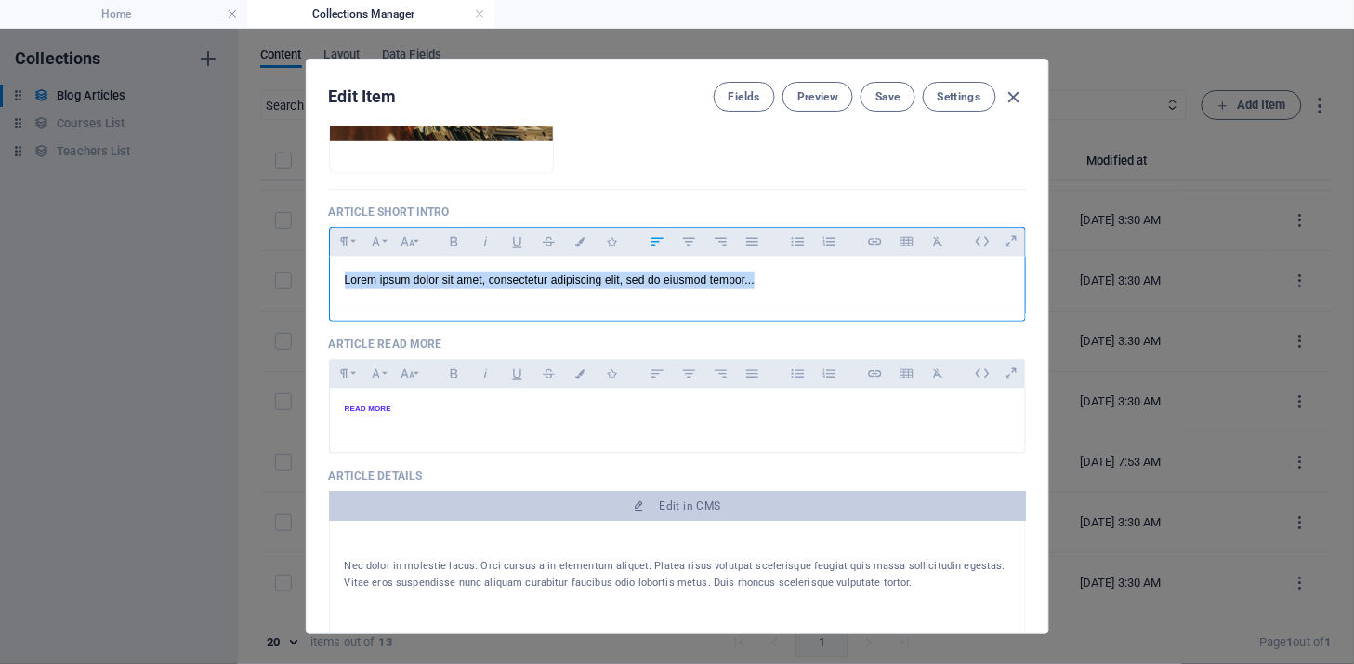
drag, startPoint x: 846, startPoint y: 270, endPoint x: 326, endPoint y: 245, distance: 520.2
click at [326, 245] on div "Article Title Exploring the world of classic literature ​ Article Slug [DOMAIN_…" at bounding box center [678, 379] width 742 height 507
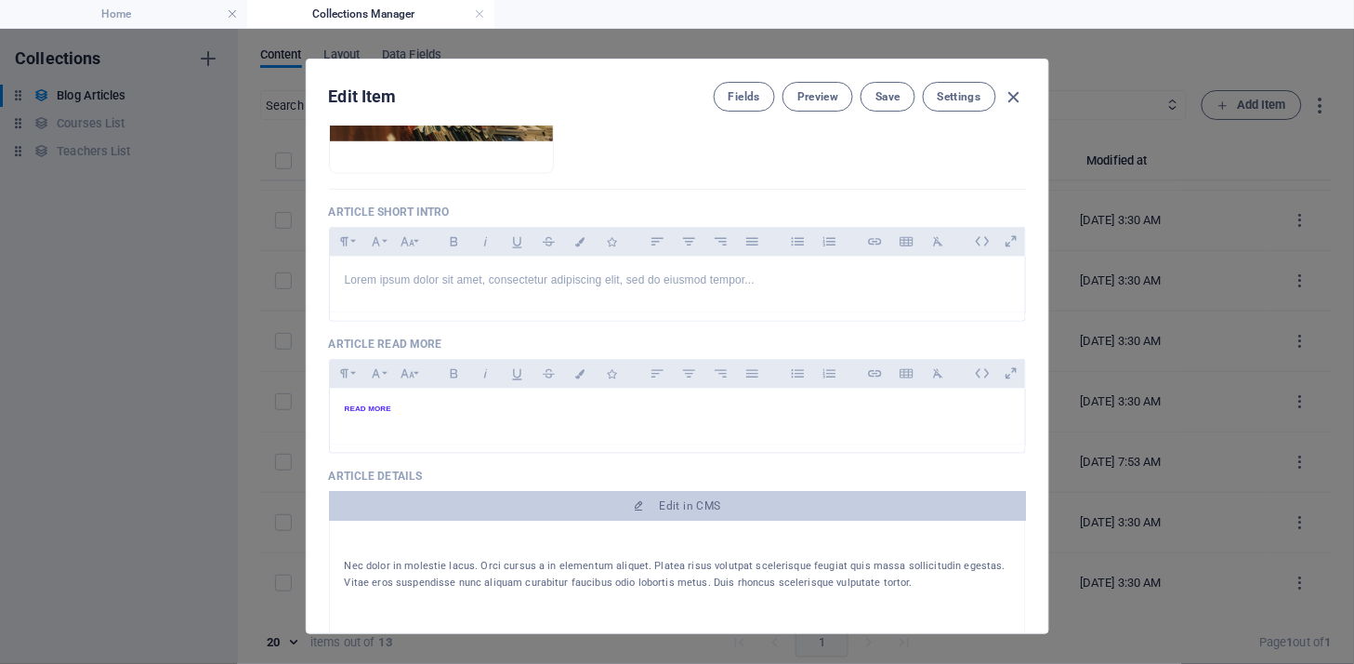
drag, startPoint x: 1046, startPoint y: 285, endPoint x: 1047, endPoint y: 191, distance: 93.9
click at [1047, 191] on div "Edit Item Fields Preview Save Settings Article Title Exploring the world of cla…" at bounding box center [678, 346] width 744 height 575
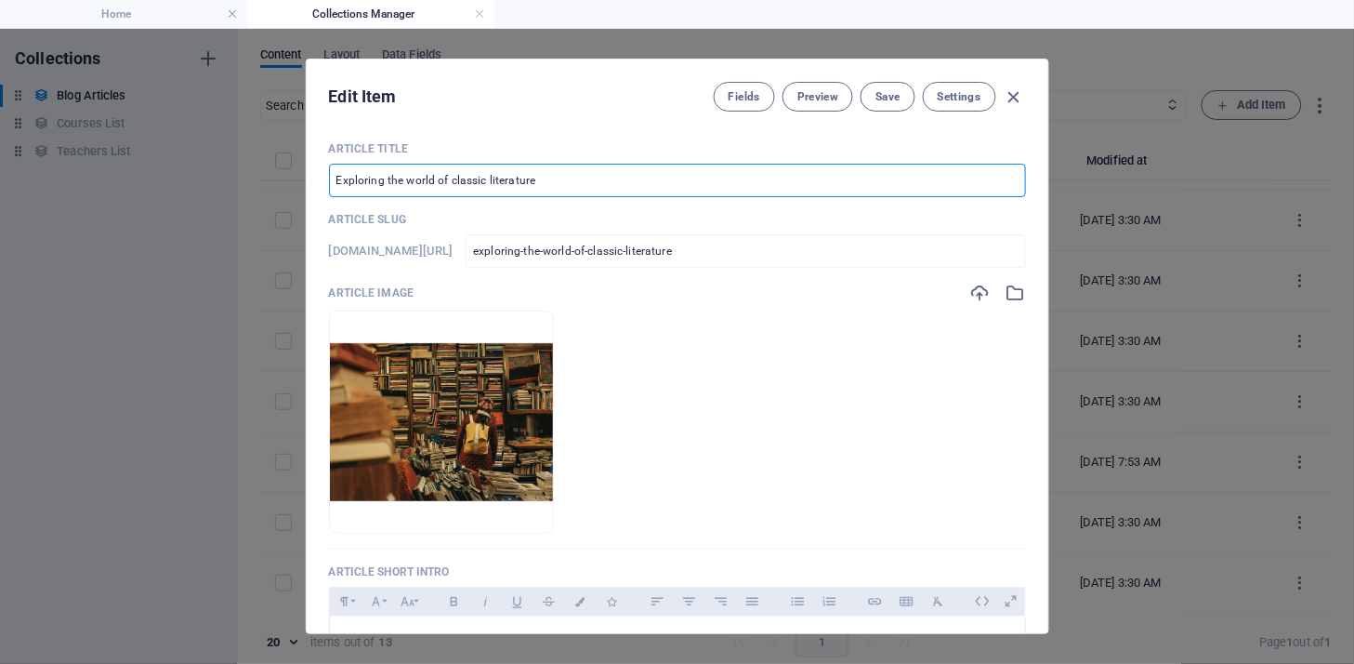
drag, startPoint x: 589, startPoint y: 182, endPoint x: 285, endPoint y: 167, distance: 304.3
click at [285, 167] on div "Edit Item Fields Preview Save Settings Article Title Exploring the world of cla…" at bounding box center [677, 346] width 1354 height 635
drag, startPoint x: 1046, startPoint y: 219, endPoint x: 1046, endPoint y: 261, distance: 41.8
click at [1046, 261] on div "Article Title Exploring the world of classic literature ​ Article Slug [DOMAIN_…" at bounding box center [678, 379] width 742 height 507
click at [1024, 208] on div "Article Title Exploring the world of classic literature ​ Article Slug [DOMAIN_…" at bounding box center [678, 379] width 742 height 507
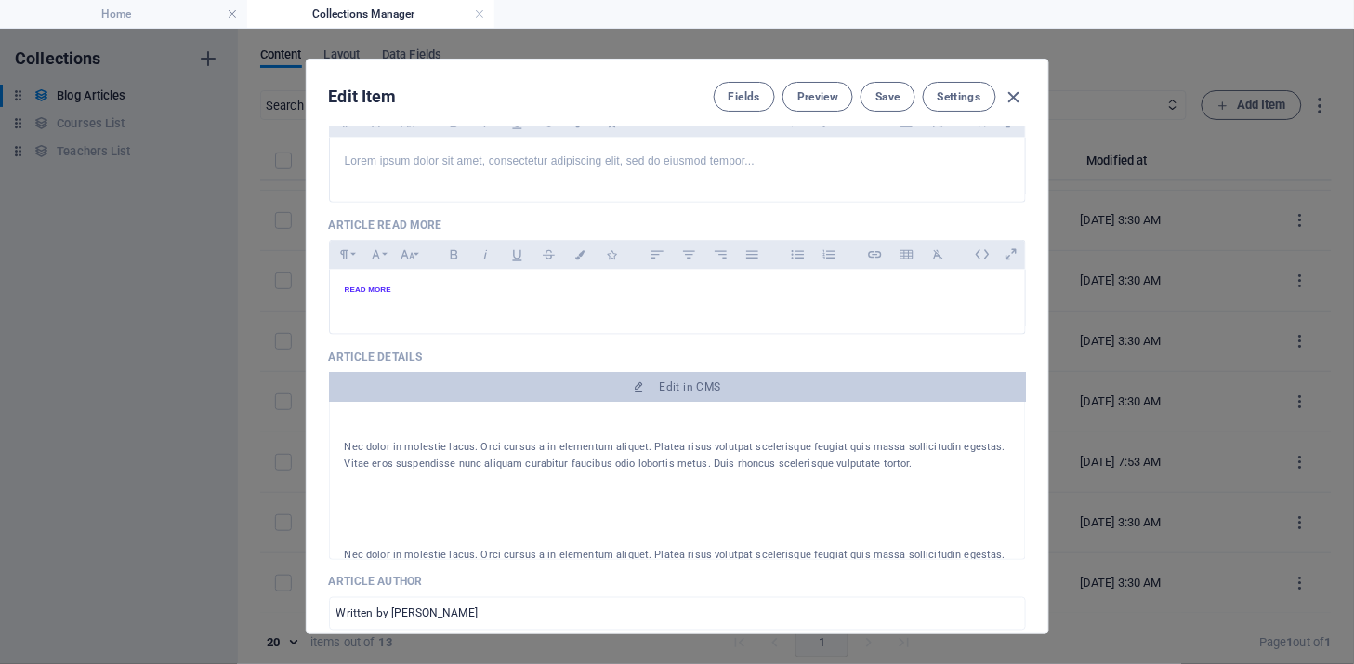
scroll to position [493, 0]
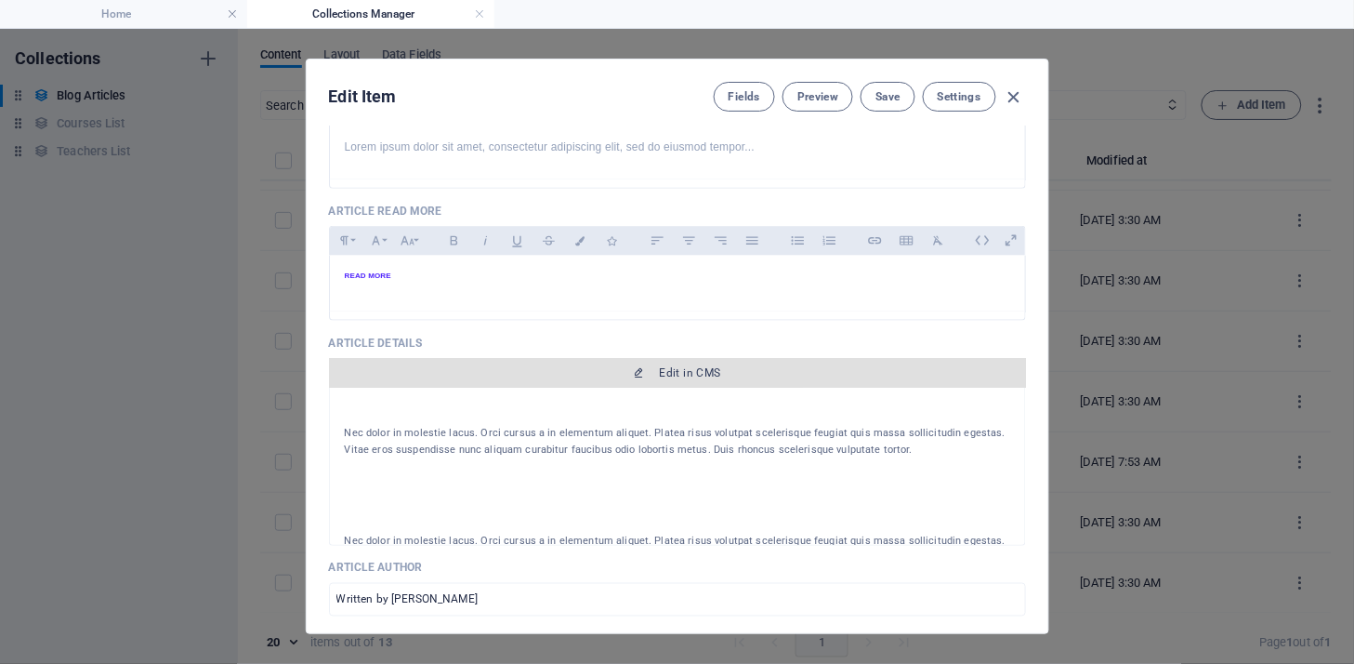
click at [695, 372] on span "Edit in CMS" at bounding box center [690, 372] width 61 height 15
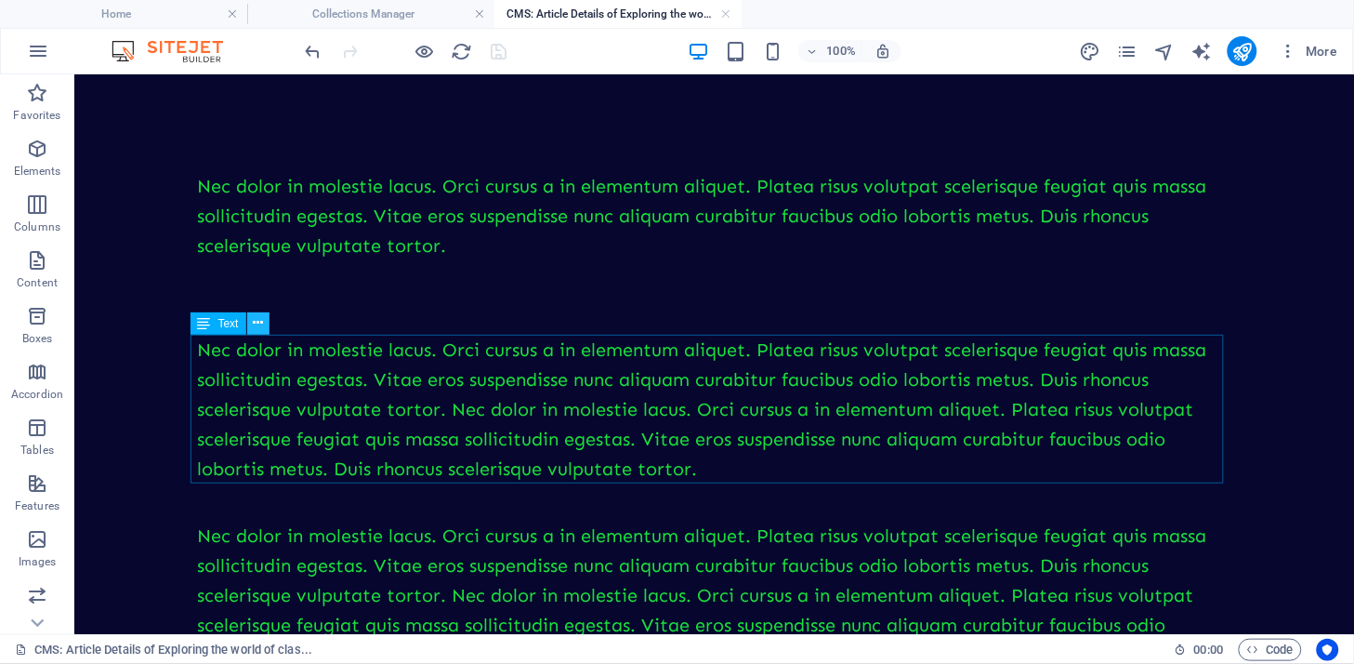
click at [260, 322] on icon at bounding box center [258, 323] width 10 height 20
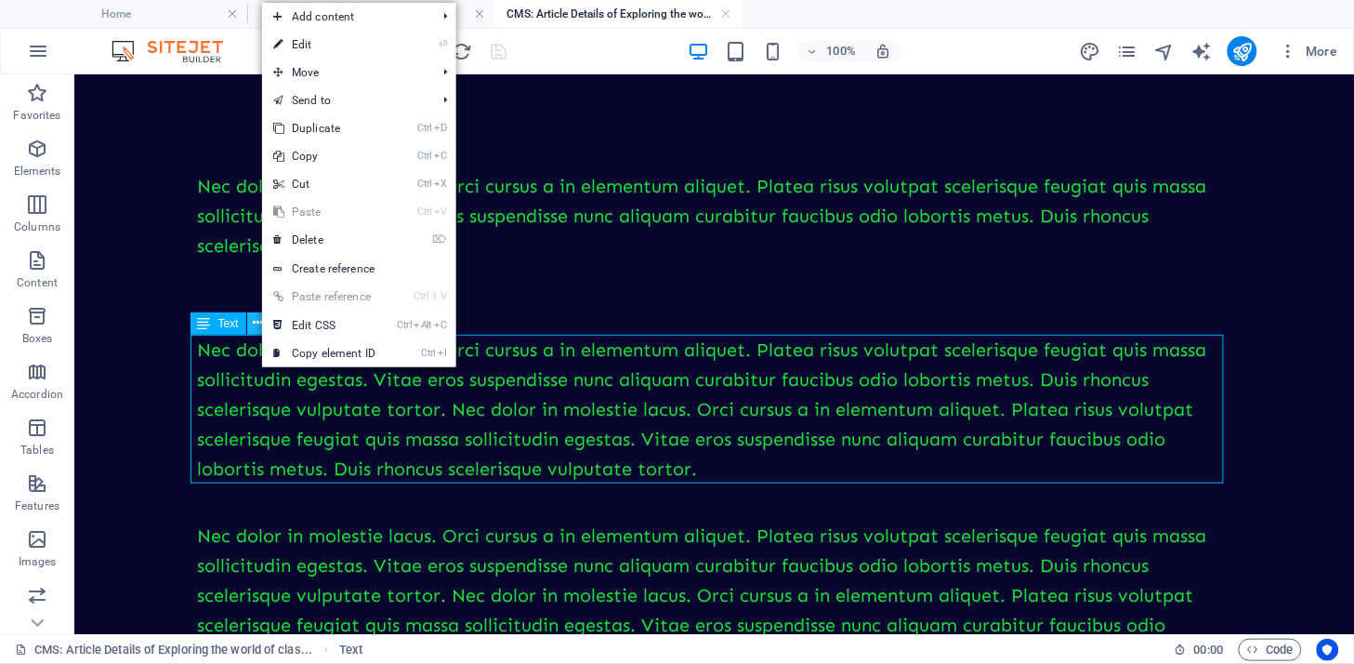
scroll to position [0, 0]
click at [338, 235] on link "⌦ Delete" at bounding box center [324, 240] width 125 height 28
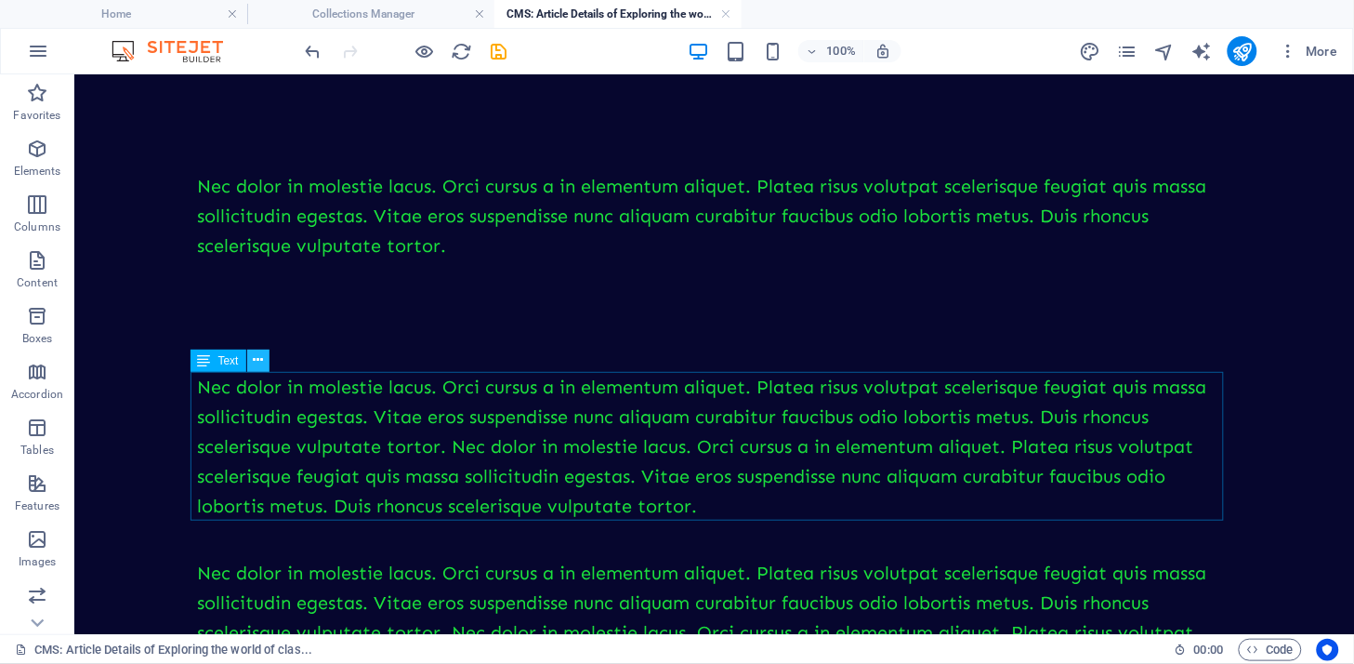
click at [267, 358] on button at bounding box center [258, 361] width 22 height 22
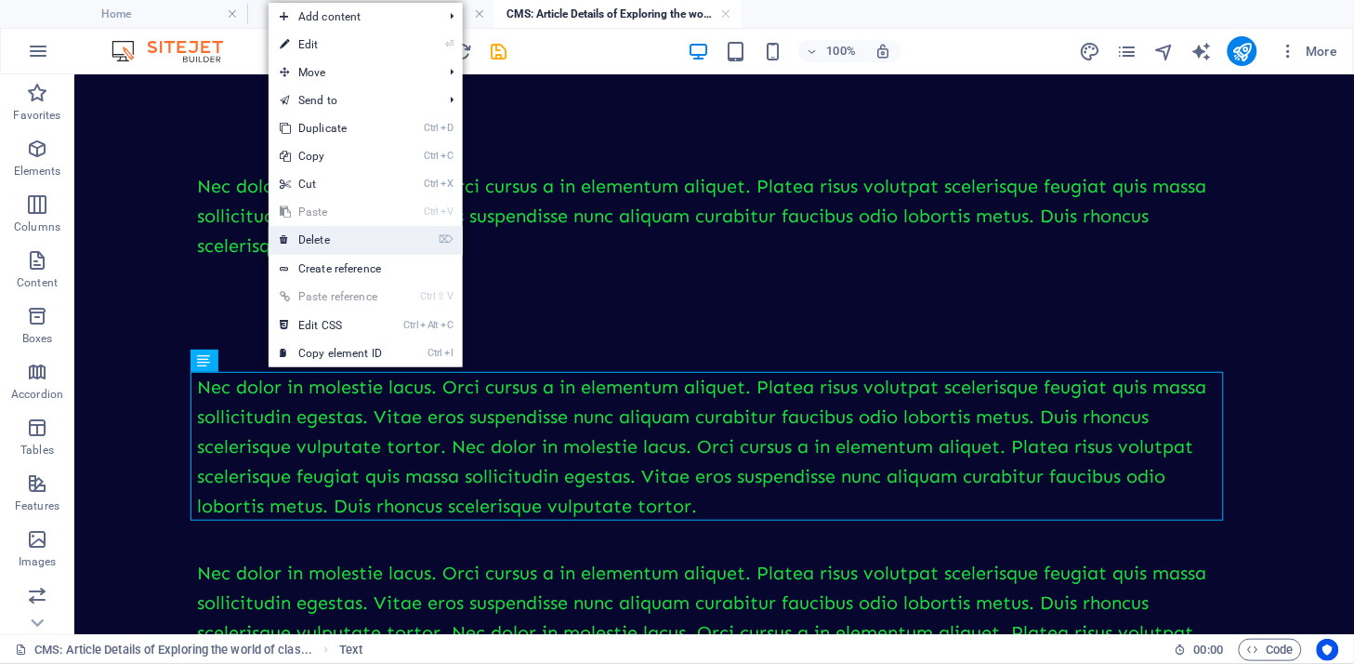
click at [328, 244] on link "⌦ Delete" at bounding box center [331, 240] width 125 height 28
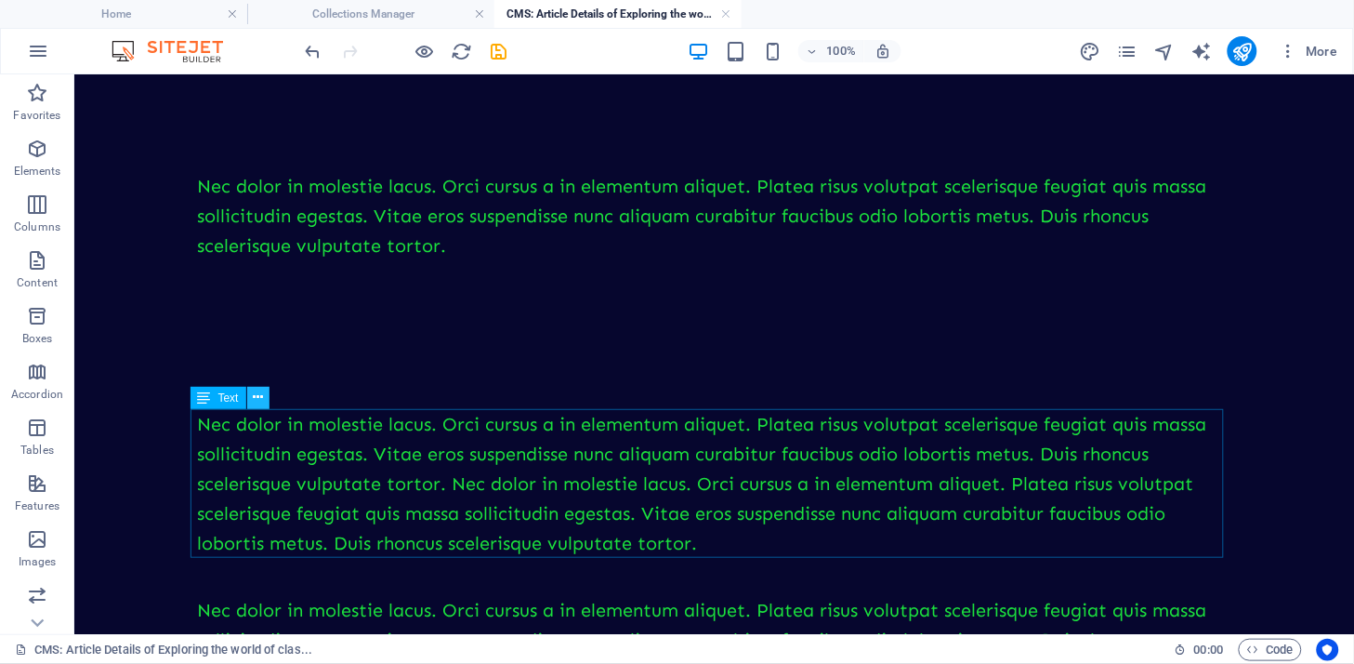
click at [258, 397] on icon at bounding box center [258, 398] width 10 height 20
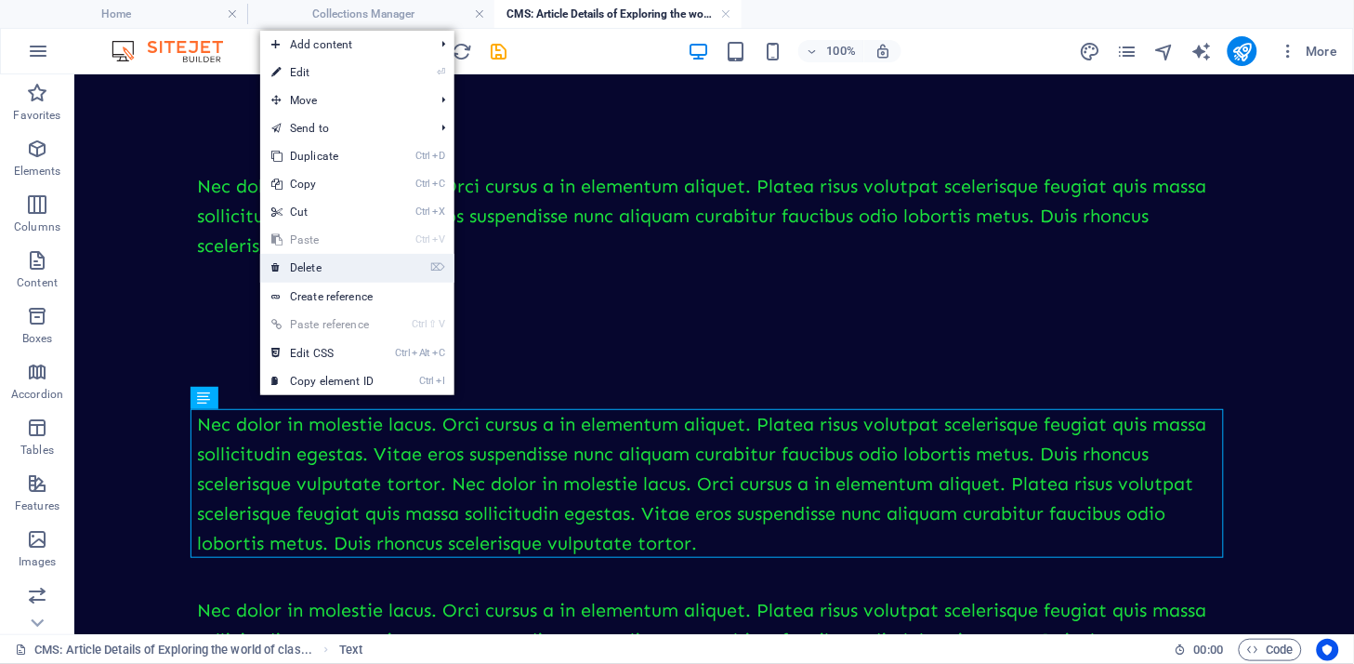
click at [319, 272] on link "⌦ Delete" at bounding box center [322, 268] width 125 height 28
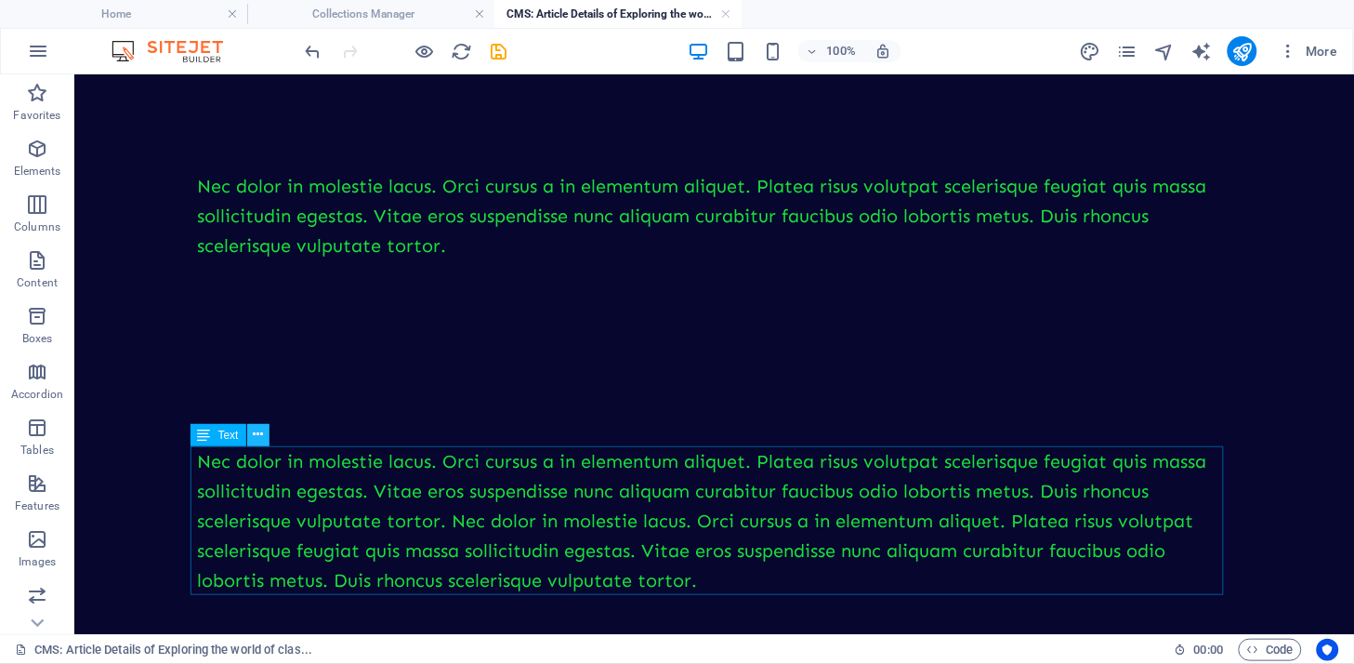
click at [260, 430] on icon at bounding box center [258, 435] width 10 height 20
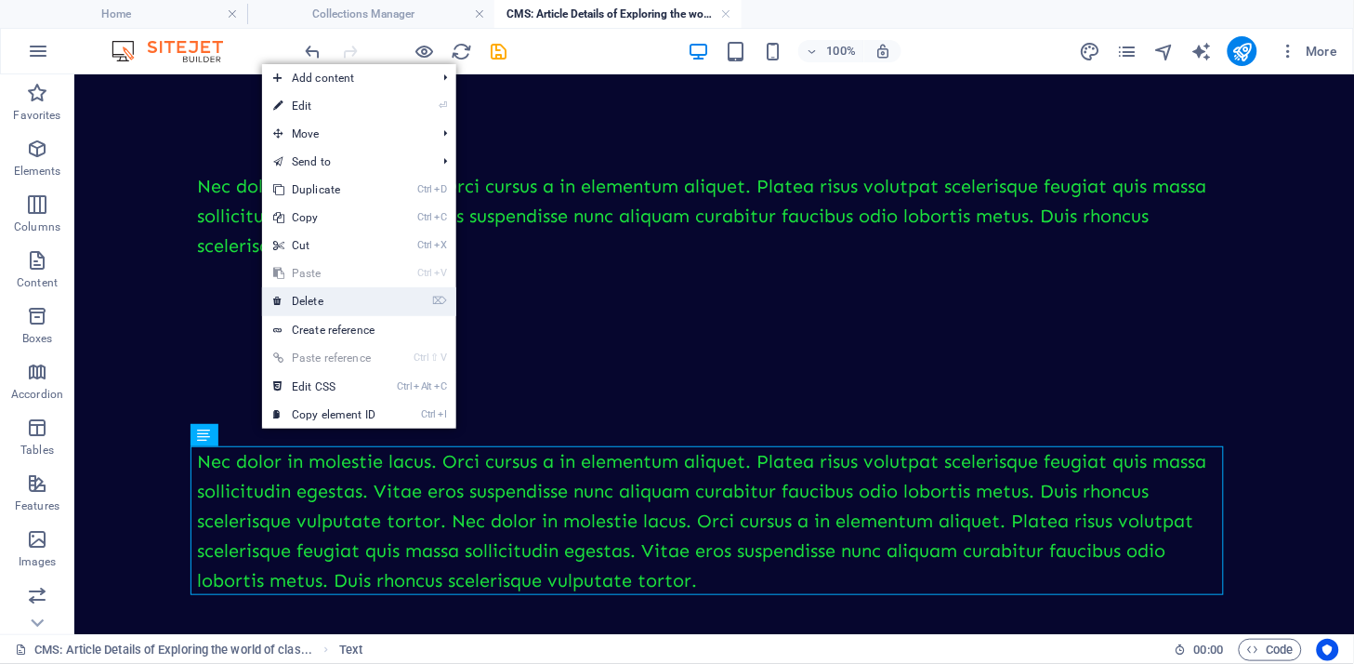
click at [325, 296] on link "⌦ Delete" at bounding box center [324, 301] width 125 height 28
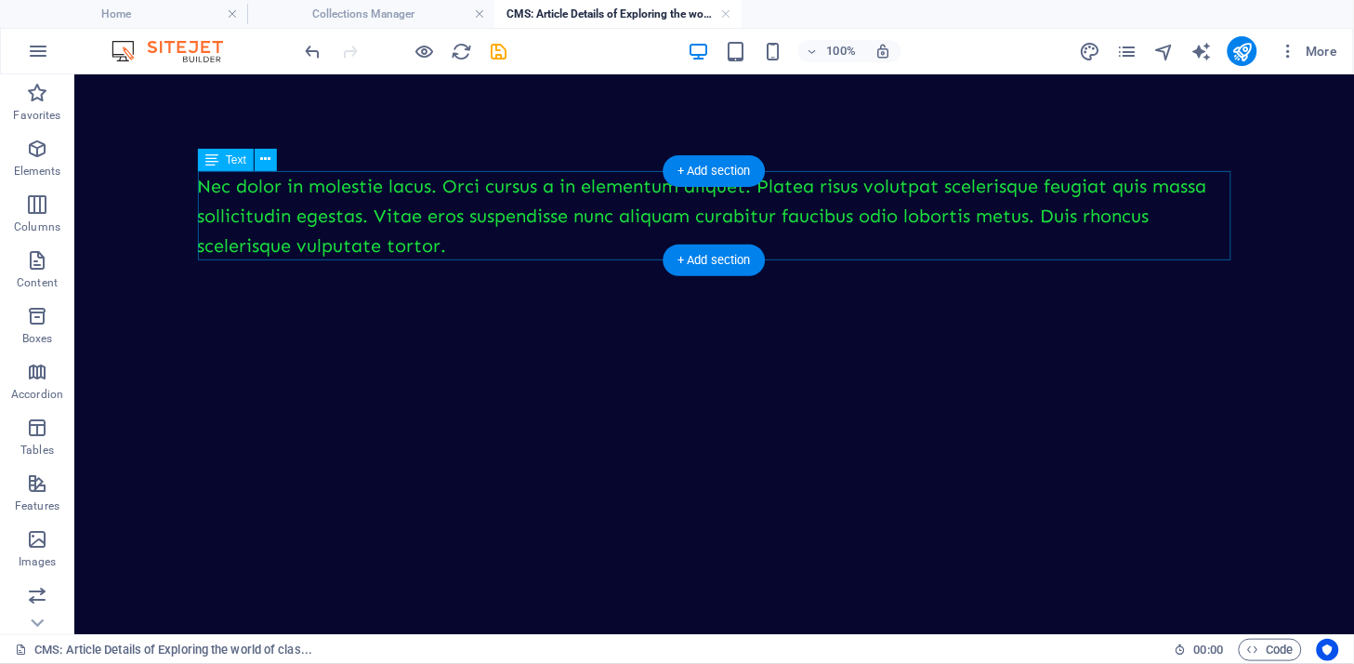
click at [502, 207] on div "Nec dolor in molestie lacus. Orci cursus a in elementum aliquet. Platea risus v…" at bounding box center [714, 214] width 1034 height 89
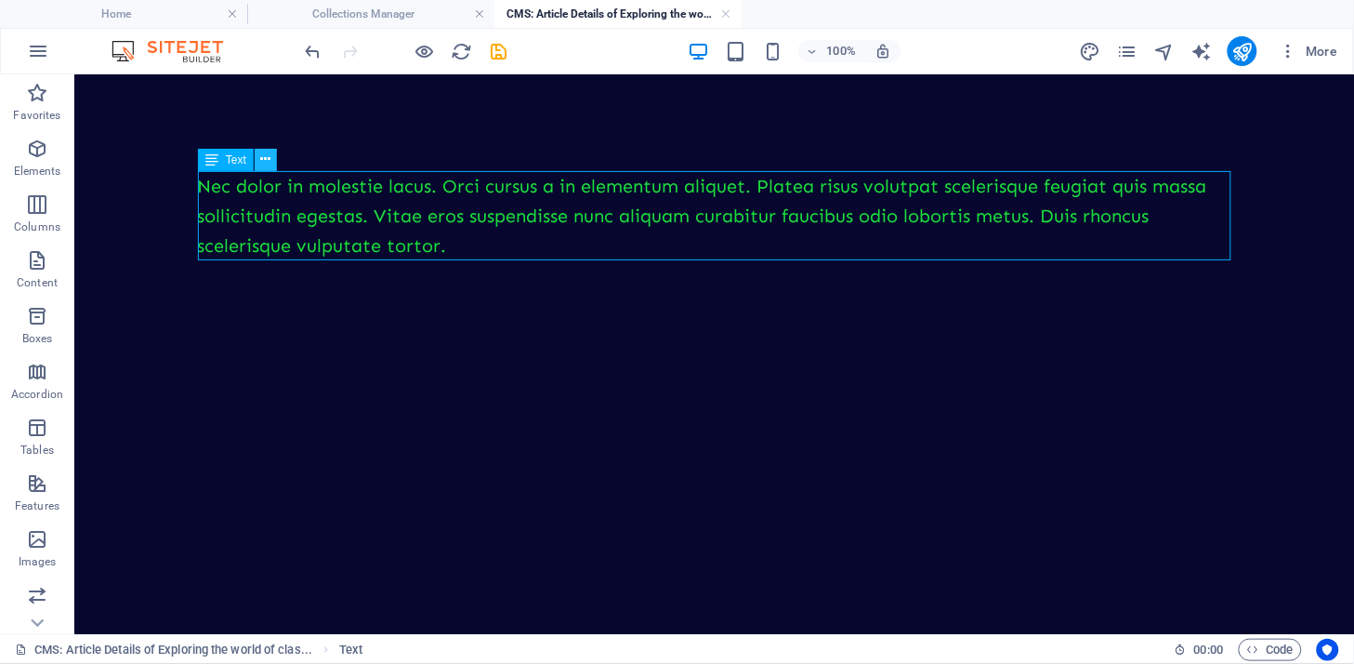
click at [265, 154] on icon at bounding box center [265, 160] width 10 height 20
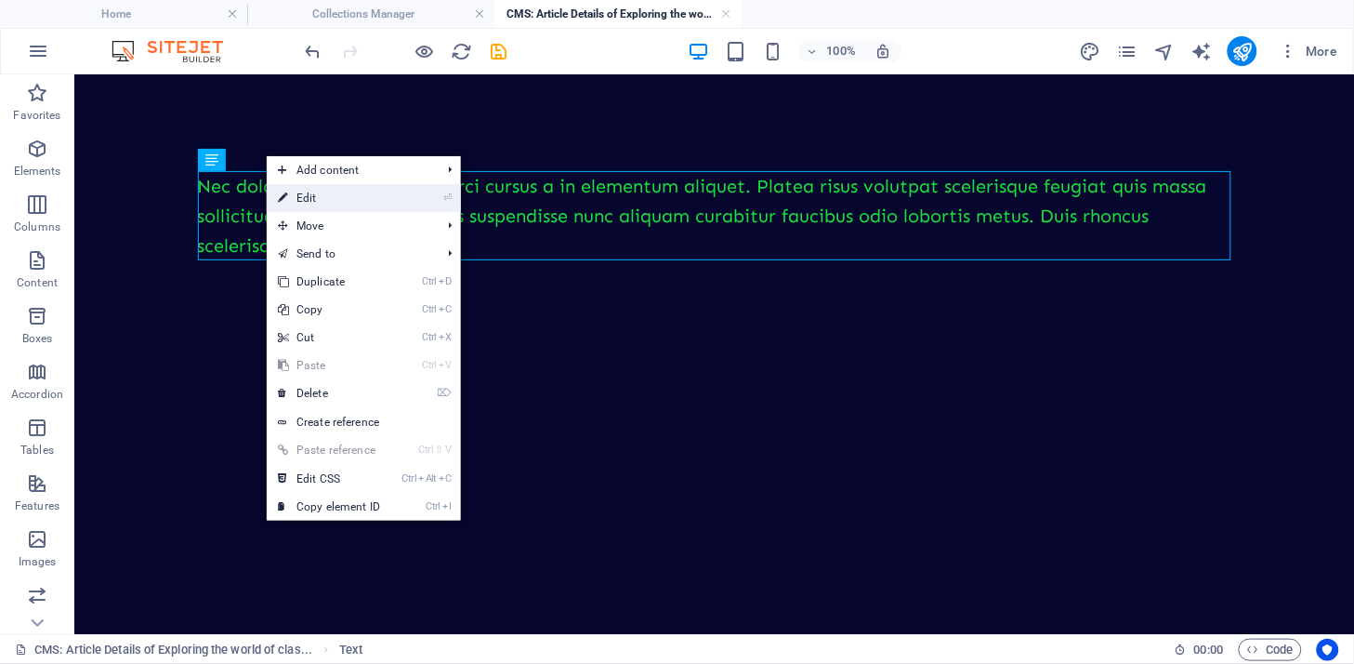
click at [297, 193] on link "⏎ Edit" at bounding box center [329, 198] width 125 height 28
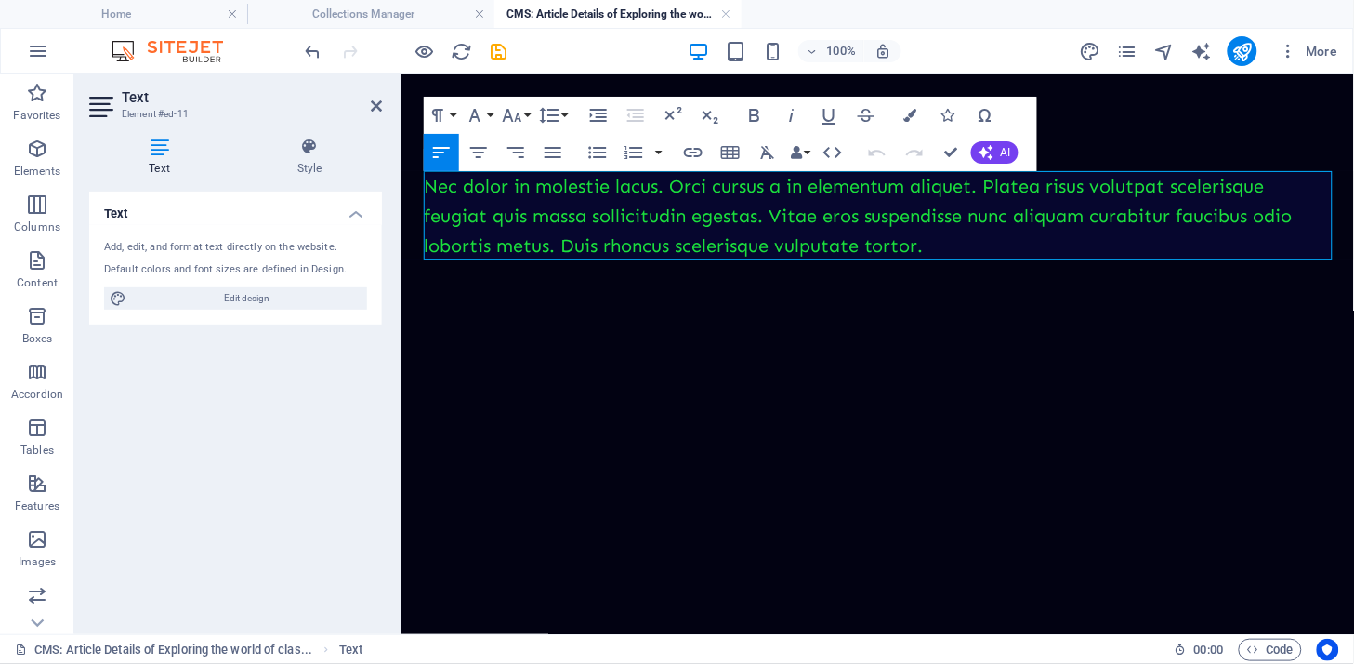
drag, startPoint x: 1310, startPoint y: 242, endPoint x: 791, endPoint y: 243, distance: 518.7
click at [791, 243] on p "Nec dolor in molestie lacus. Orci cursus a in elementum aliquet. Platea risus v…" at bounding box center [877, 214] width 908 height 89
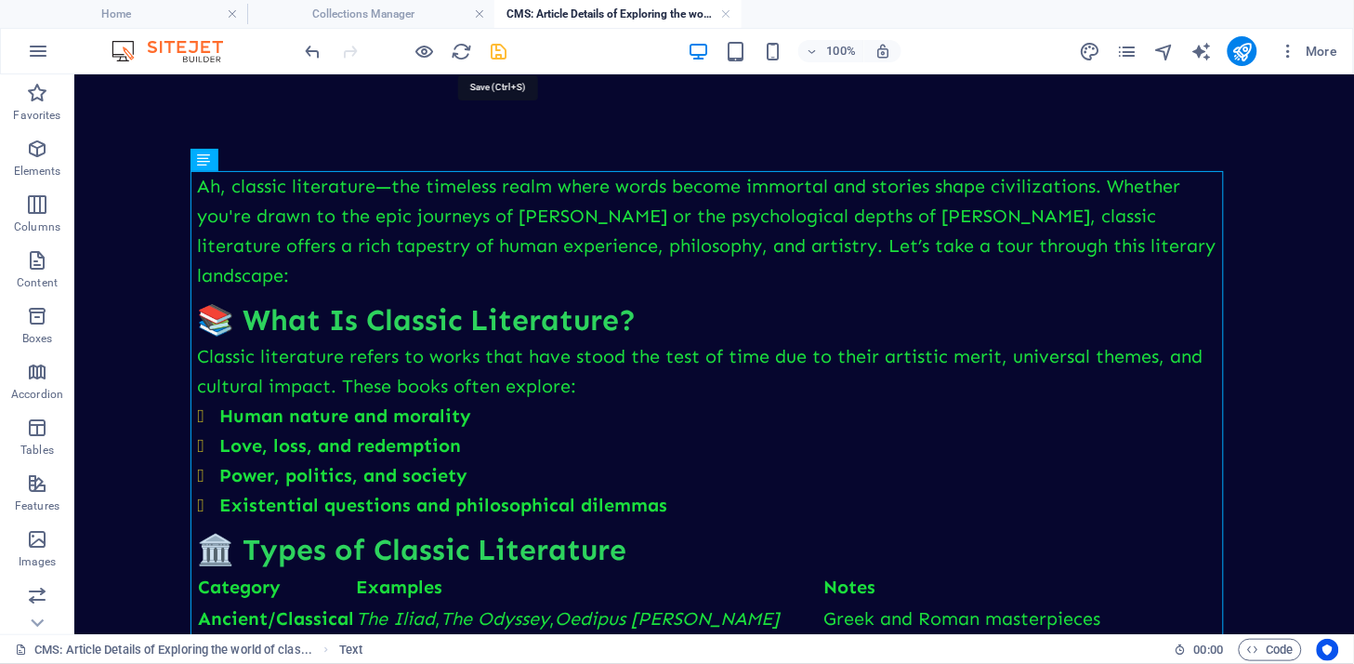
click at [499, 53] on icon "save" at bounding box center [499, 51] width 21 height 21
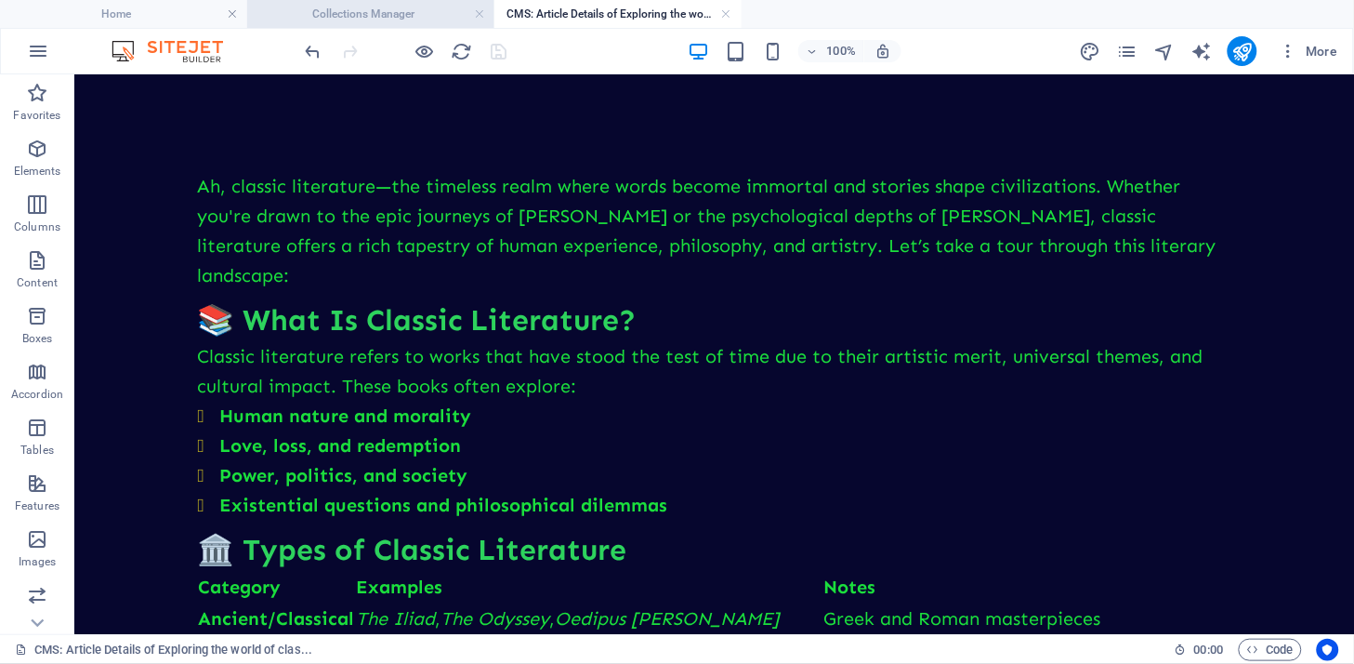
click at [388, 2] on li "Collections Manager" at bounding box center [370, 14] width 247 height 28
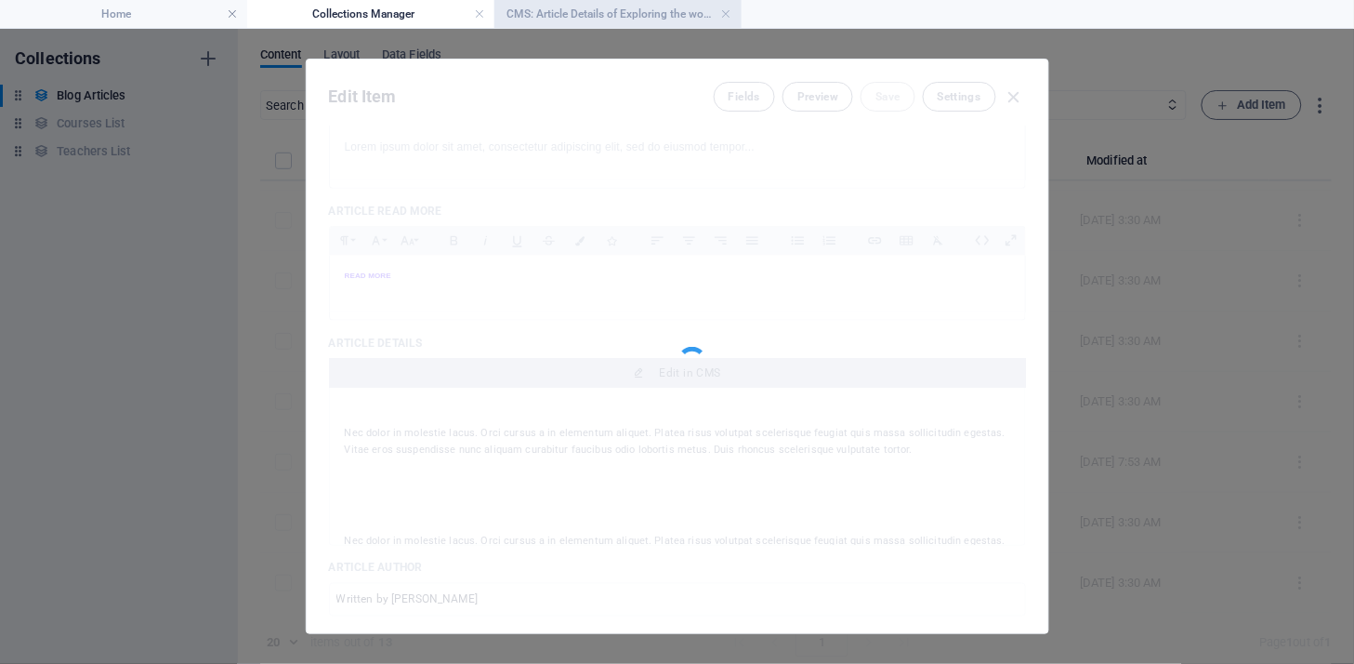
click at [611, 14] on h4 "CMS: Article Details of Exploring the world of clas..." at bounding box center [618, 14] width 247 height 20
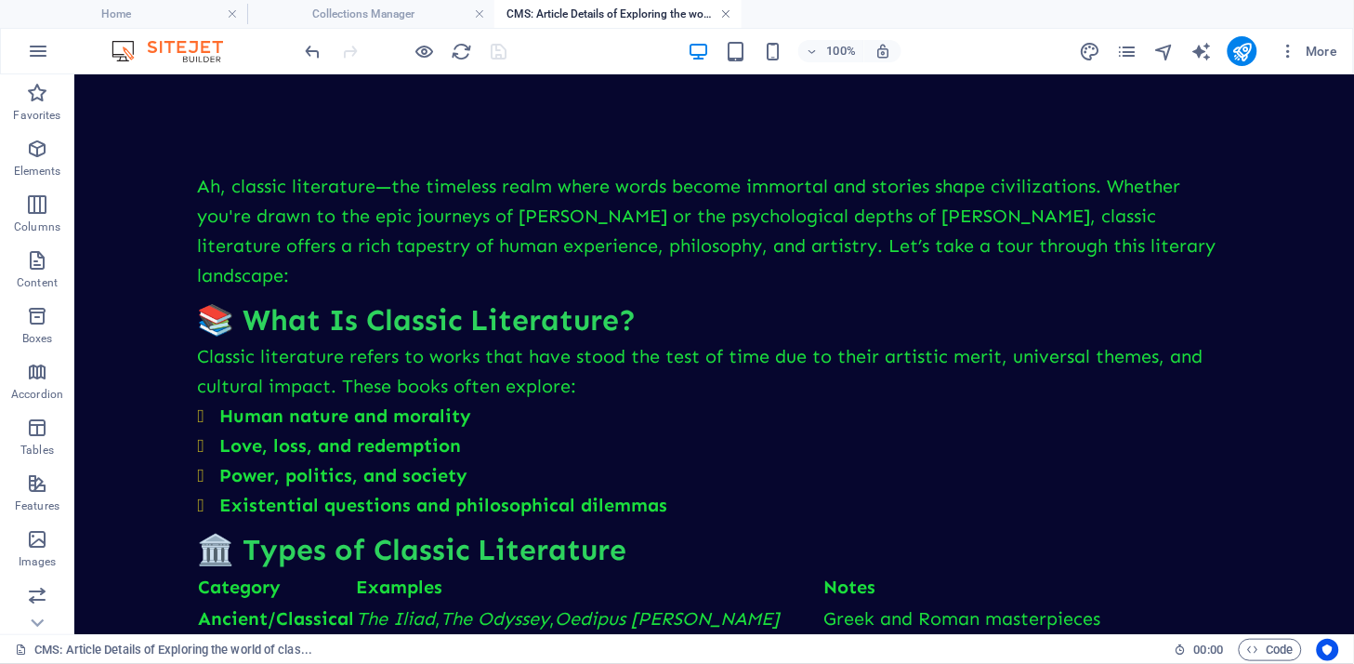
click at [731, 17] on link at bounding box center [726, 15] width 11 height 18
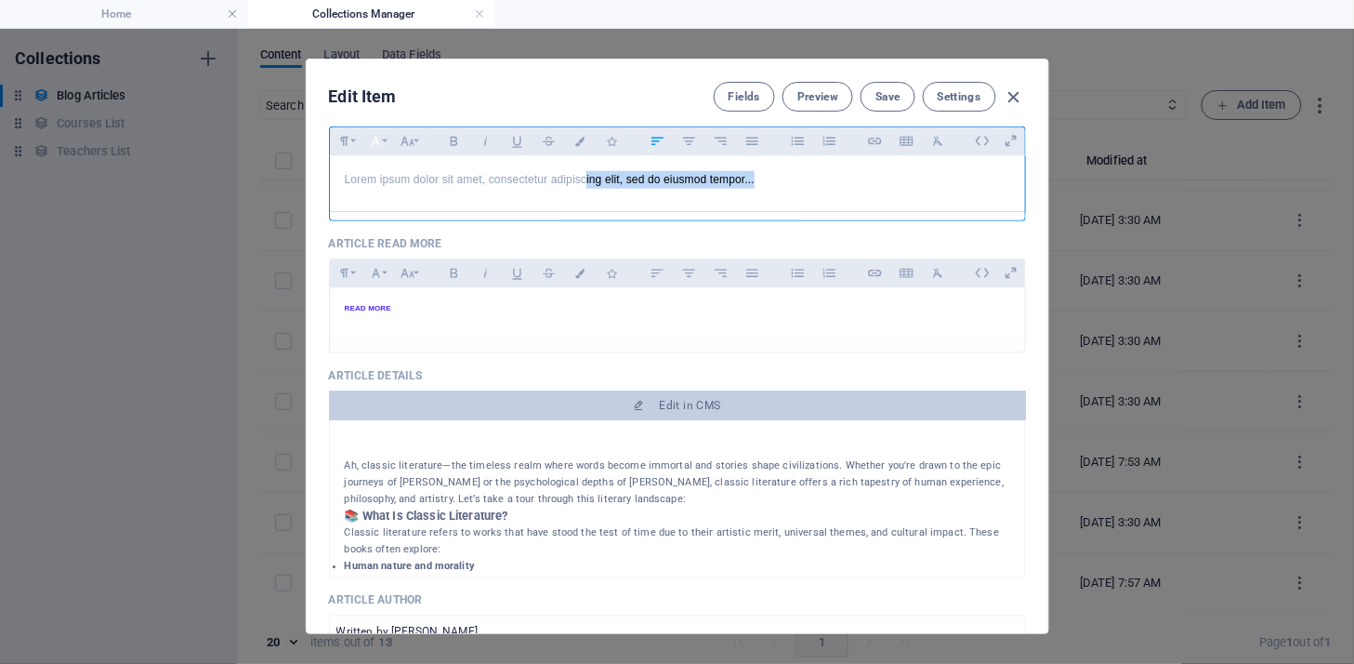
scroll to position [449, 0]
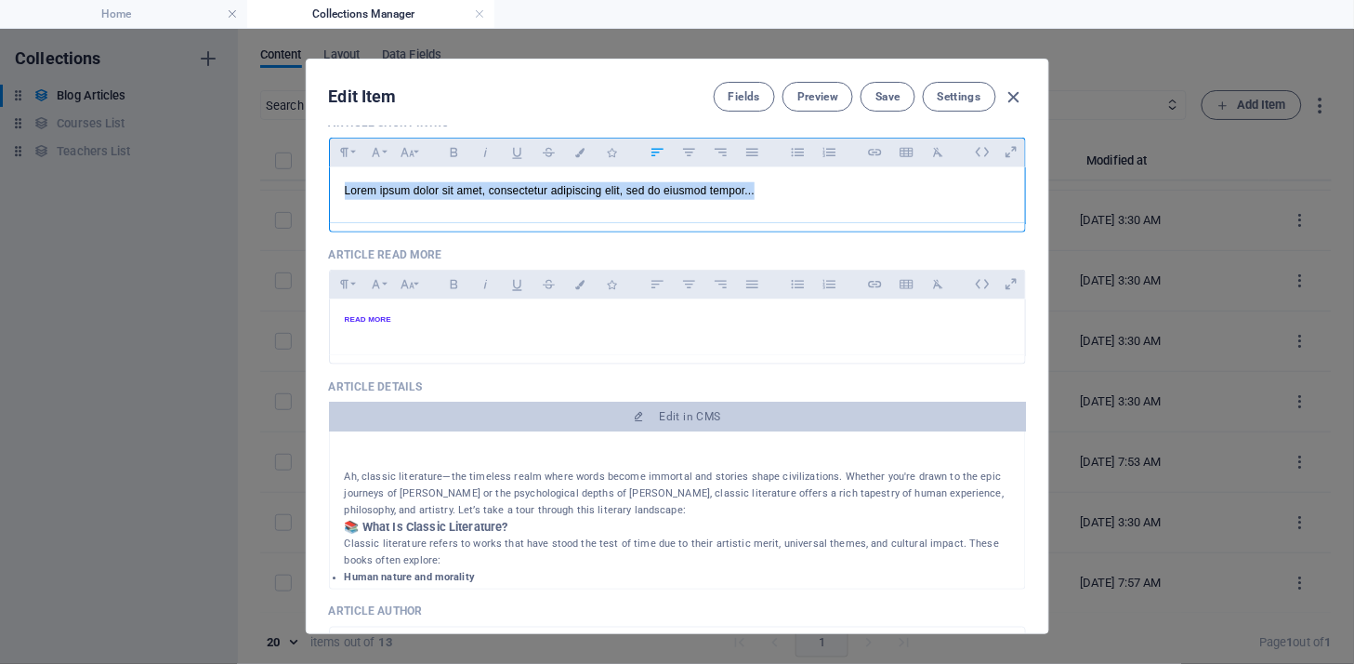
drag, startPoint x: 785, startPoint y: 147, endPoint x: 266, endPoint y: 154, distance: 518.7
click at [261, 154] on div "Edit Item Fields Preview Save Settings Article Title Exploring the world of cla…" at bounding box center [677, 346] width 1354 height 635
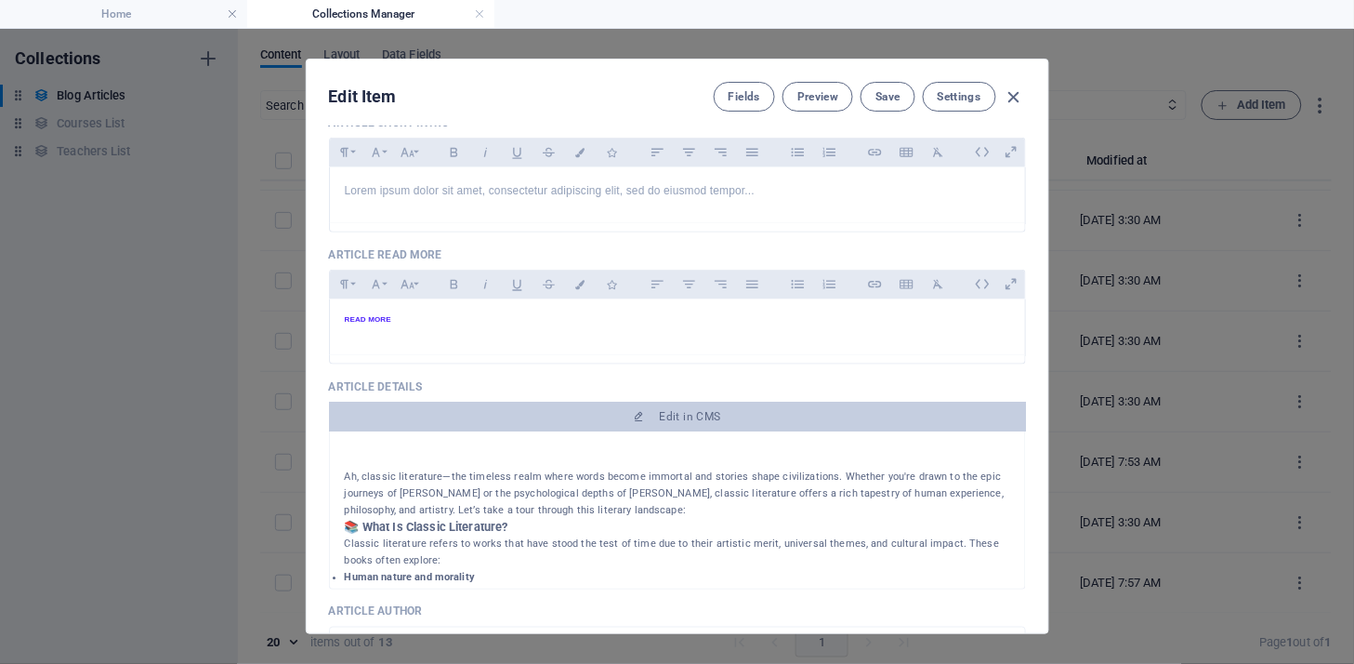
drag, startPoint x: 346, startPoint y: 474, endPoint x: 612, endPoint y: 505, distance: 267.6
click at [612, 505] on p "Ah, classic literature—the timeless realm where words become immortal and stori…" at bounding box center [678, 493] width 666 height 50
copy p "Ah, classic literature—the timeless realm where words become immortal and stori…"
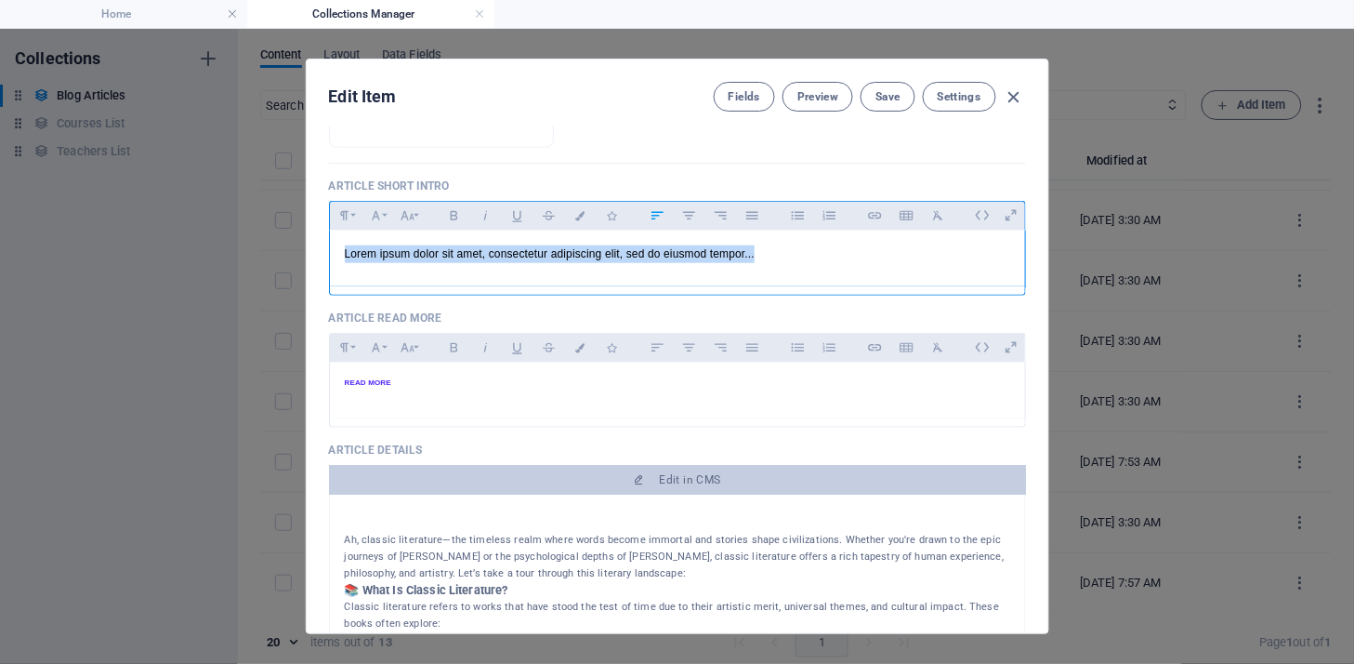
drag, startPoint x: 814, startPoint y: 181, endPoint x: 183, endPoint y: 121, distance: 634.1
click at [172, 125] on div "Edit Item Fields Preview Save Settings Article Title Exploring the world of cla…" at bounding box center [677, 346] width 1354 height 635
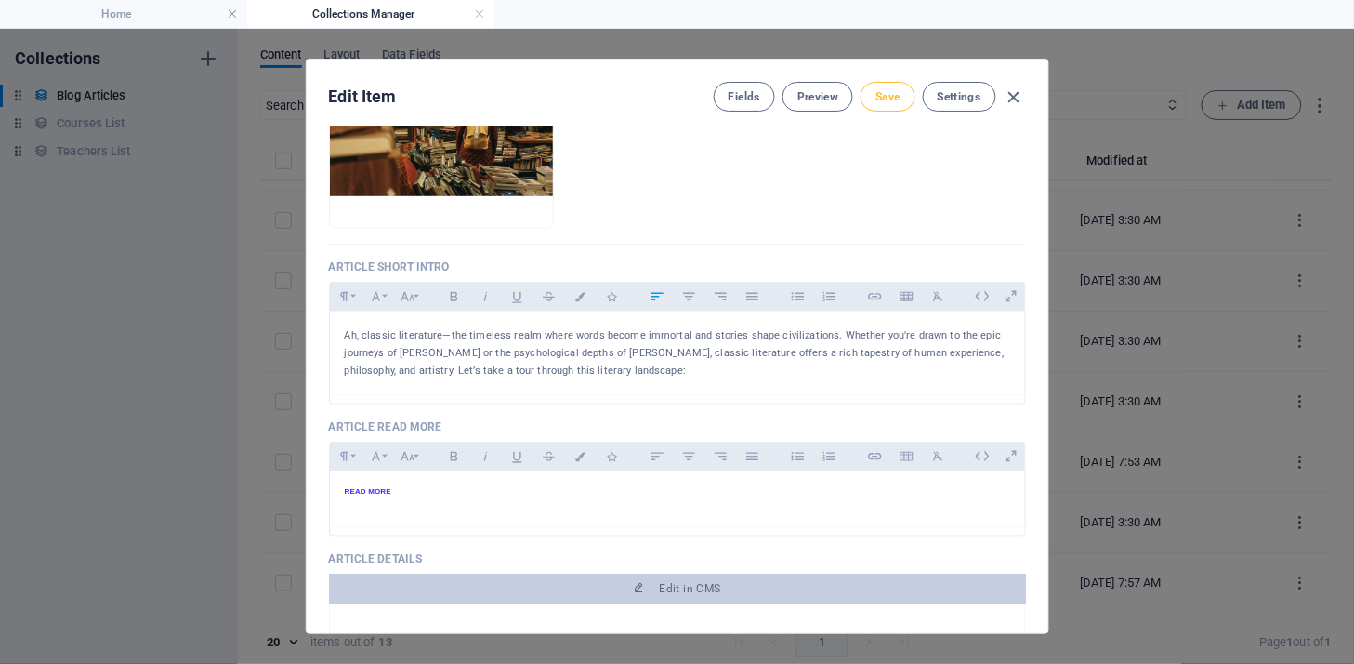
click at [889, 96] on span "Save" at bounding box center [888, 96] width 24 height 15
click at [1014, 100] on icon "button" at bounding box center [1014, 96] width 21 height 21
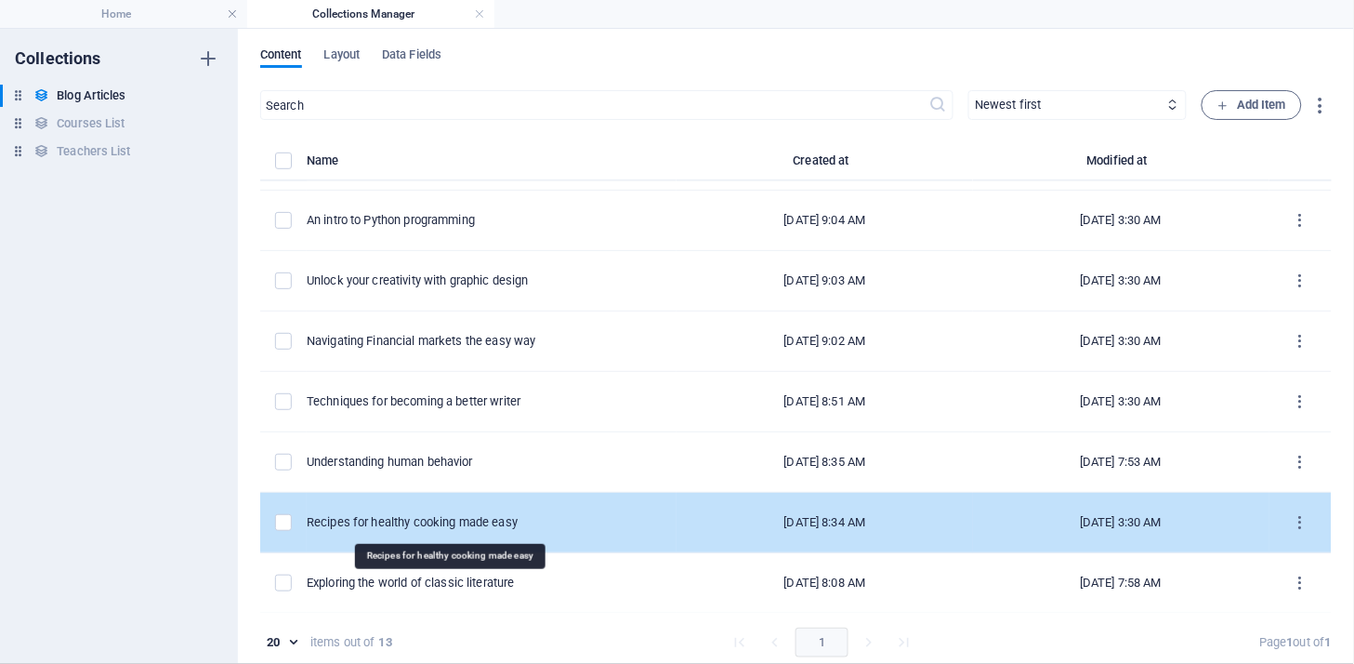
click at [424, 518] on div "Recipes for healthy cooking made easy" at bounding box center [484, 522] width 355 height 17
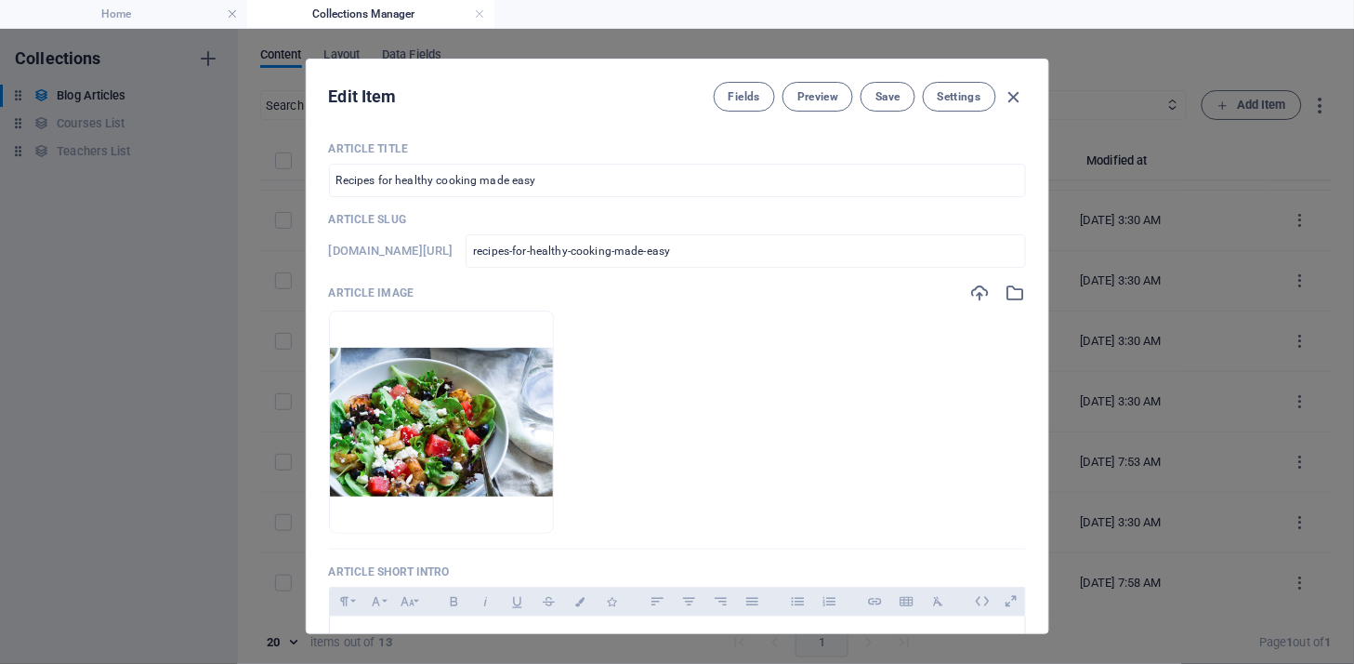
scroll to position [442, 0]
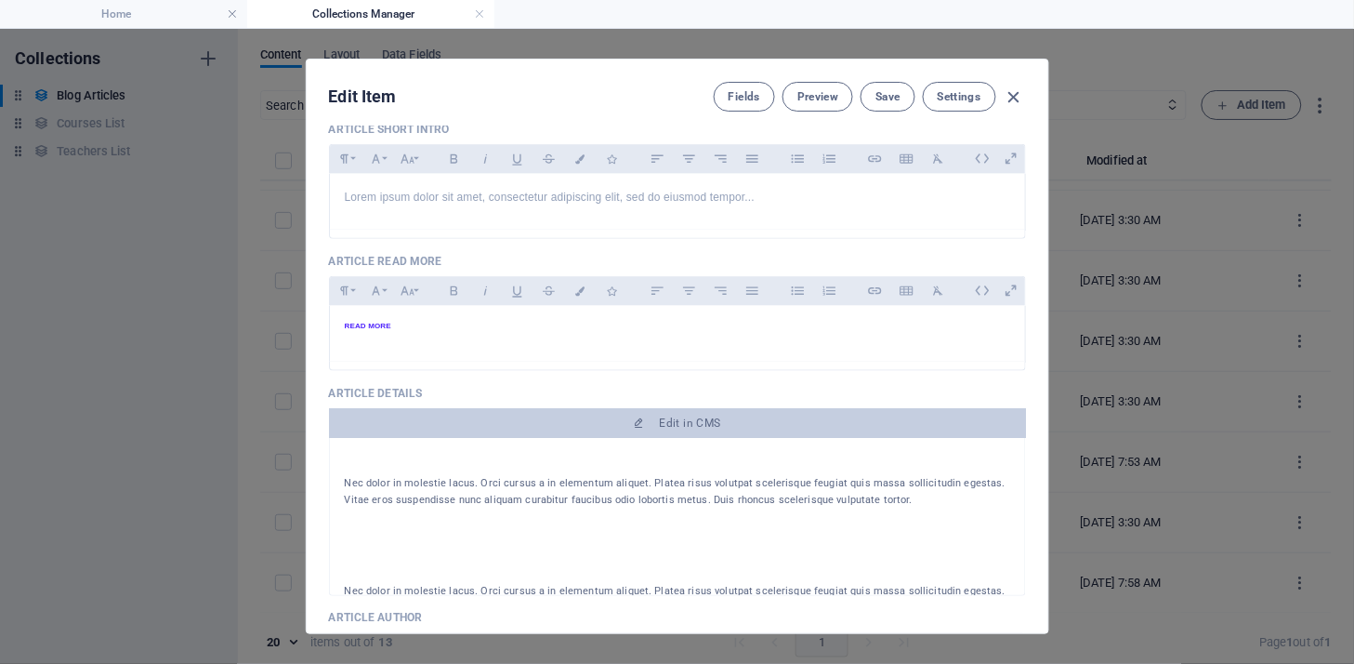
click at [1046, 191] on div "Article Title Recipes for healthy cooking made easy ​ Article Slug [DOMAIN_NAME…" at bounding box center [678, 379] width 742 height 507
click at [1046, 139] on div "Article Title Recipes for healthy cooking made easy ​ Article Slug [DOMAIN_NAME…" at bounding box center [678, 379] width 742 height 507
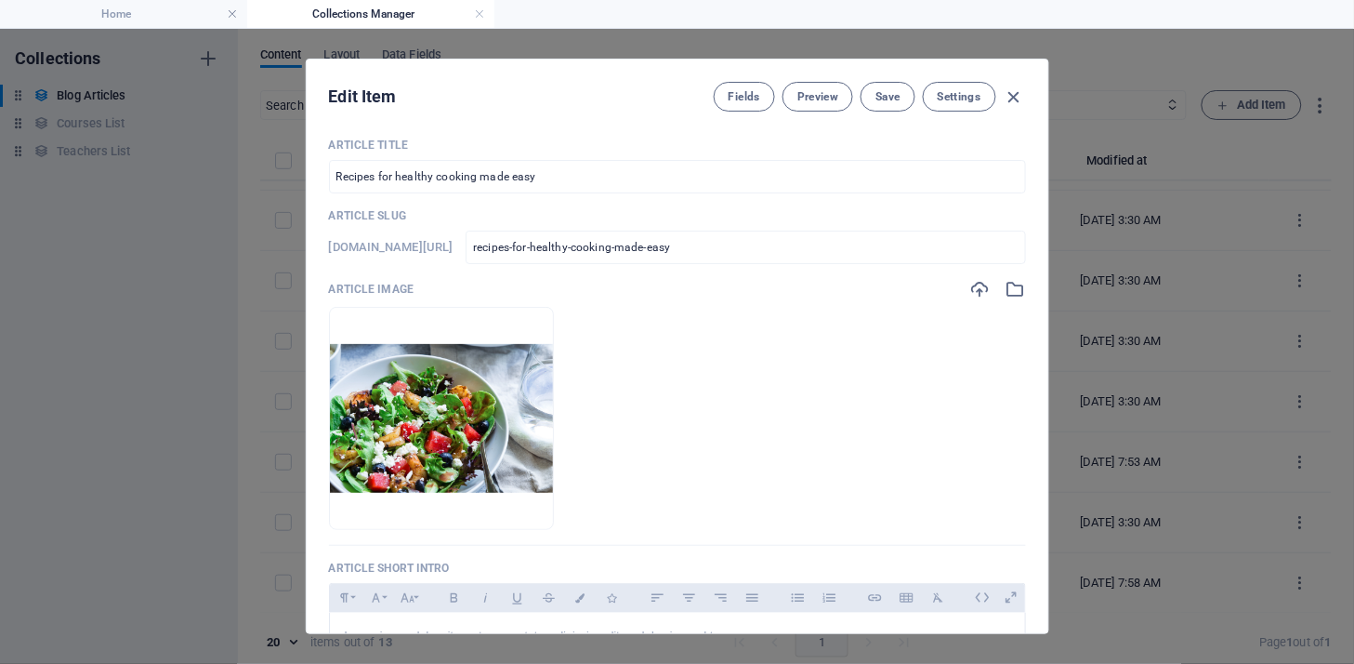
scroll to position [0, 0]
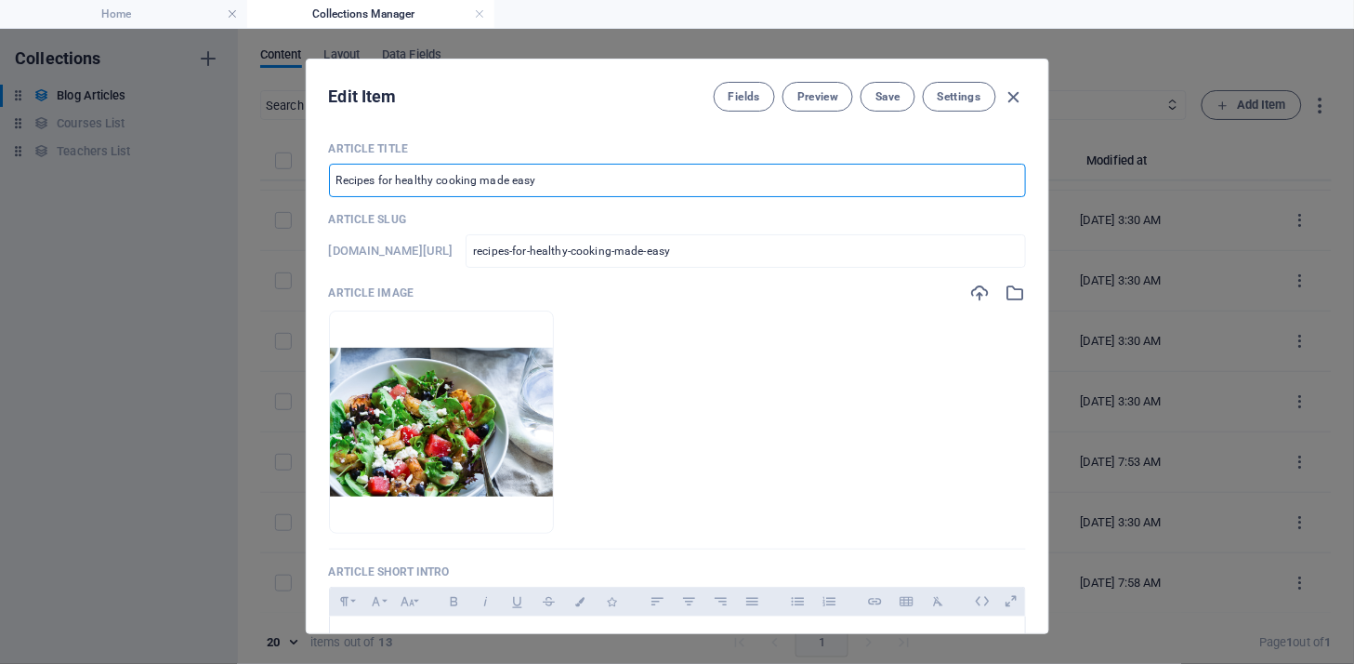
drag, startPoint x: 573, startPoint y: 178, endPoint x: 297, endPoint y: 177, distance: 275.2
click at [297, 177] on div "Edit Item Fields Preview Save Settings Article Title Recipes for healthy cookin…" at bounding box center [677, 346] width 1354 height 635
drag, startPoint x: 1046, startPoint y: 218, endPoint x: 1039, endPoint y: 271, distance: 53.4
click at [1039, 271] on div "Article Title Recipes for healthy cooking made easy ​ Article Slug [DOMAIN_NAME…" at bounding box center [678, 379] width 742 height 507
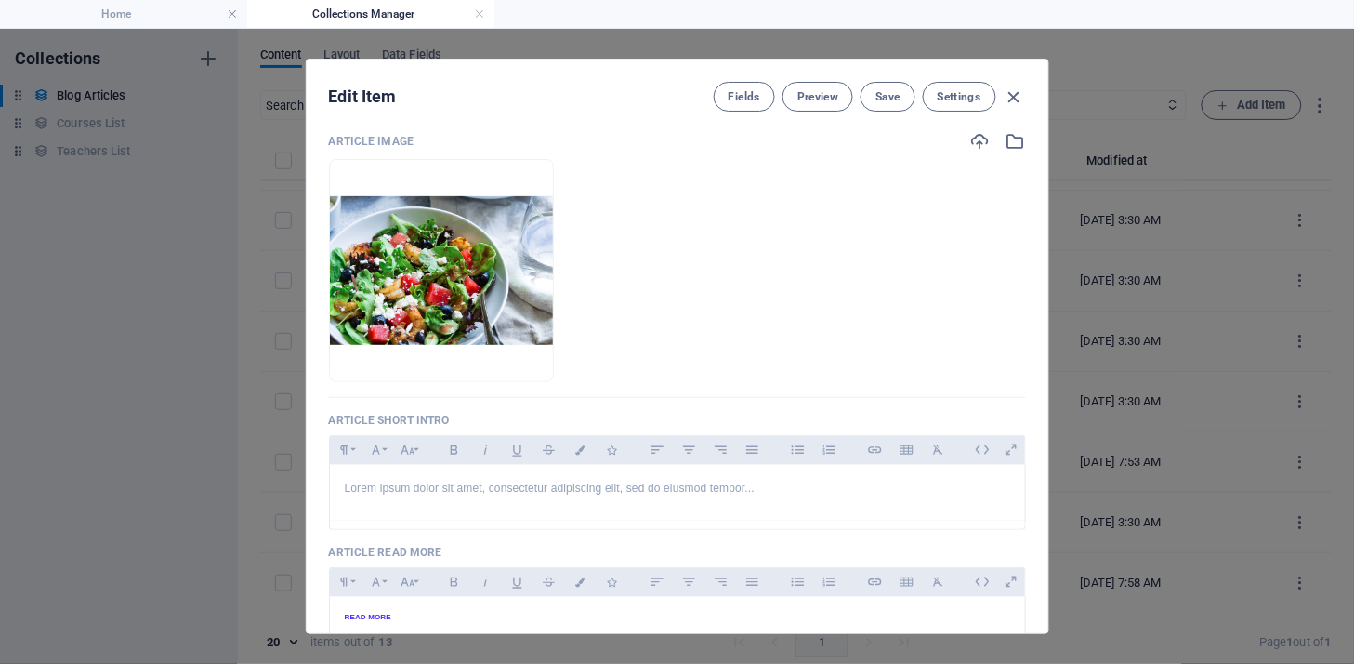
scroll to position [159, 0]
